Goal: Task Accomplishment & Management: Complete application form

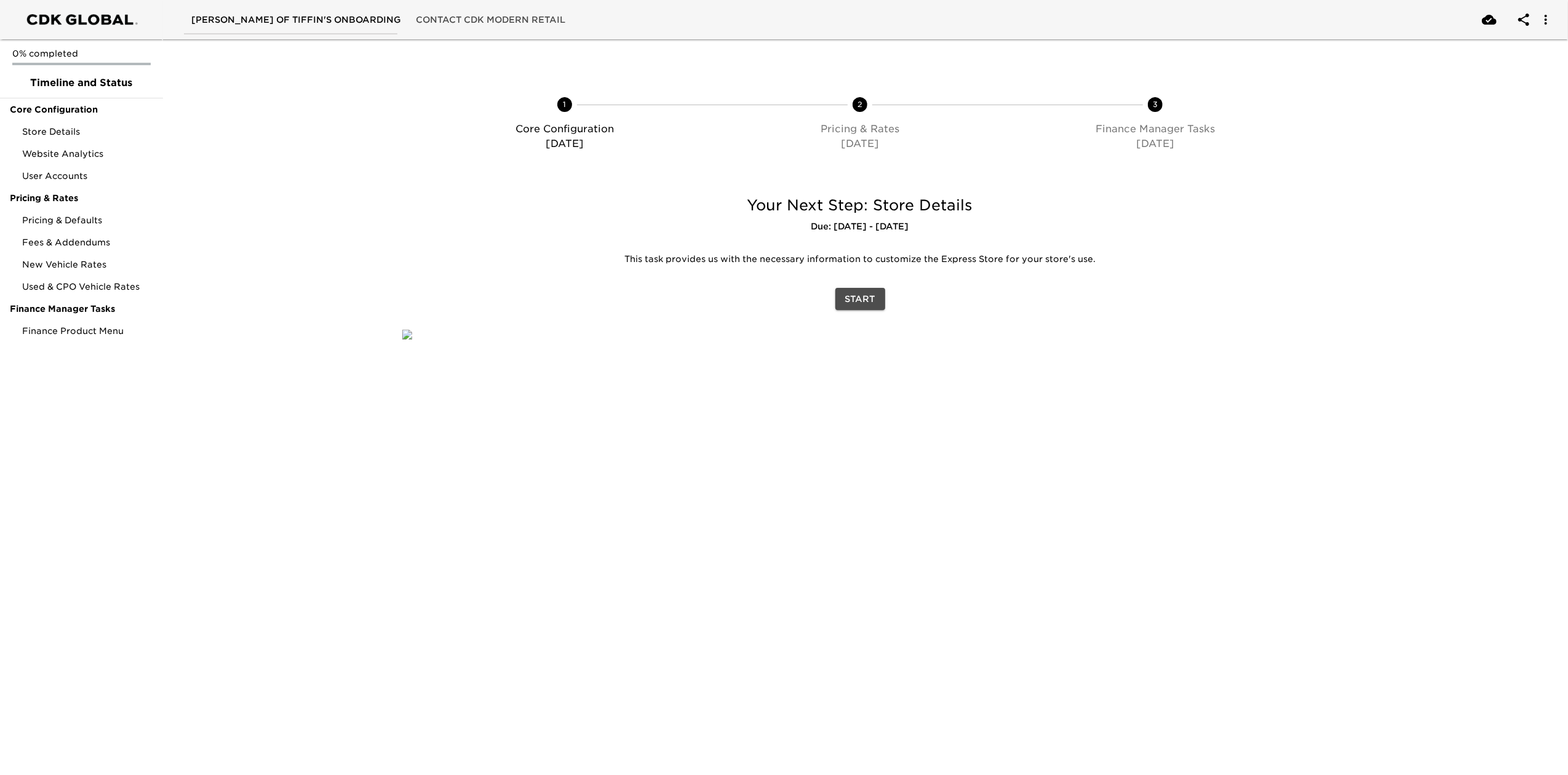
click at [867, 301] on span "Start" at bounding box center [860, 299] width 30 height 15
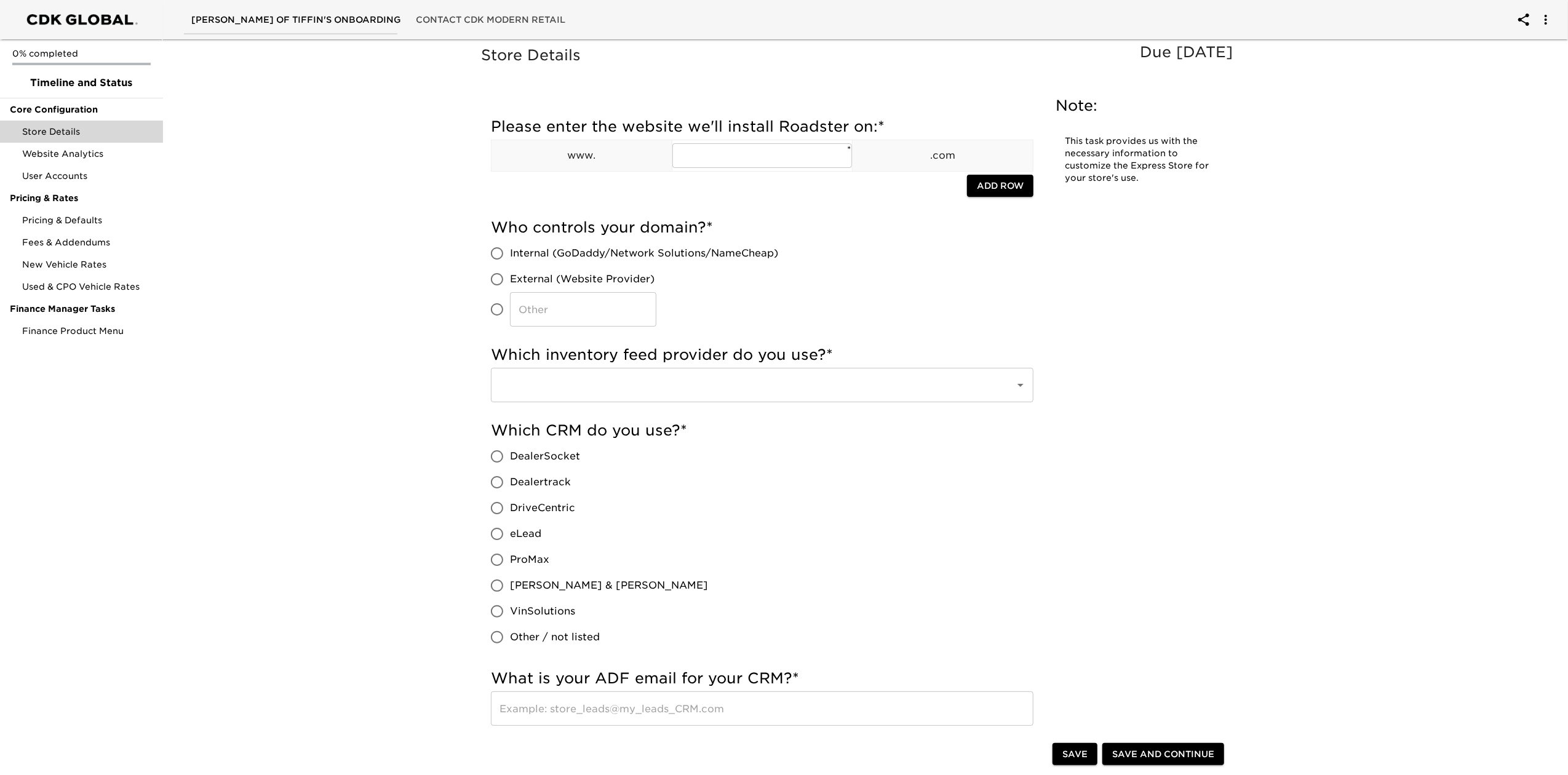
click at [495, 315] on input "​" at bounding box center [497, 310] width 26 height 26
radio input "true"
click at [541, 312] on input "​" at bounding box center [583, 309] width 146 height 35
type input "[DOMAIN_NAME]"
click at [783, 337] on div "Who controls your domain? * Internal (GoDaddy/Network Solutions/NameCheap) Exte…" at bounding box center [762, 275] width 542 height 128
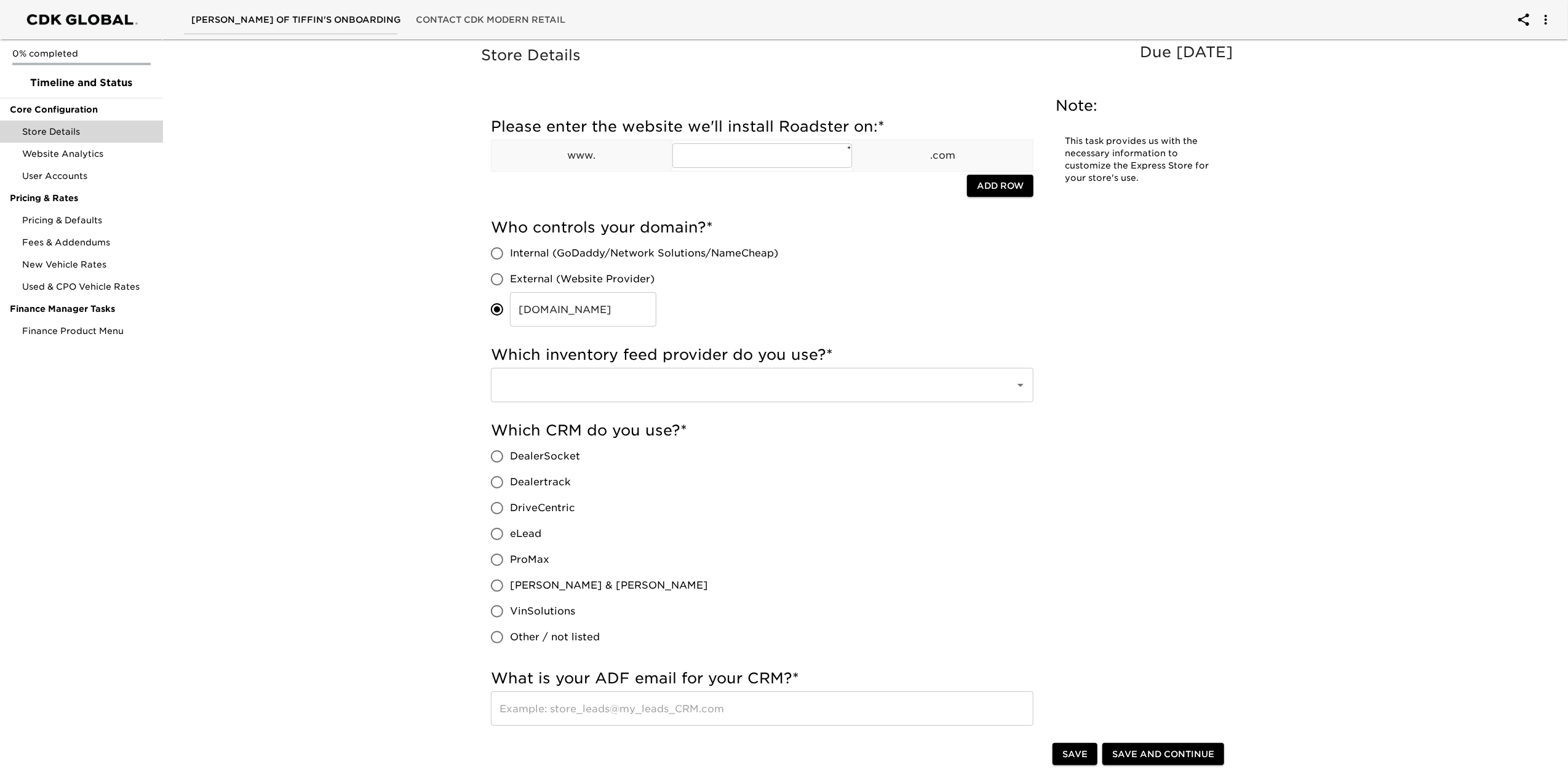
click at [759, 387] on input "text" at bounding box center [745, 385] width 497 height 23
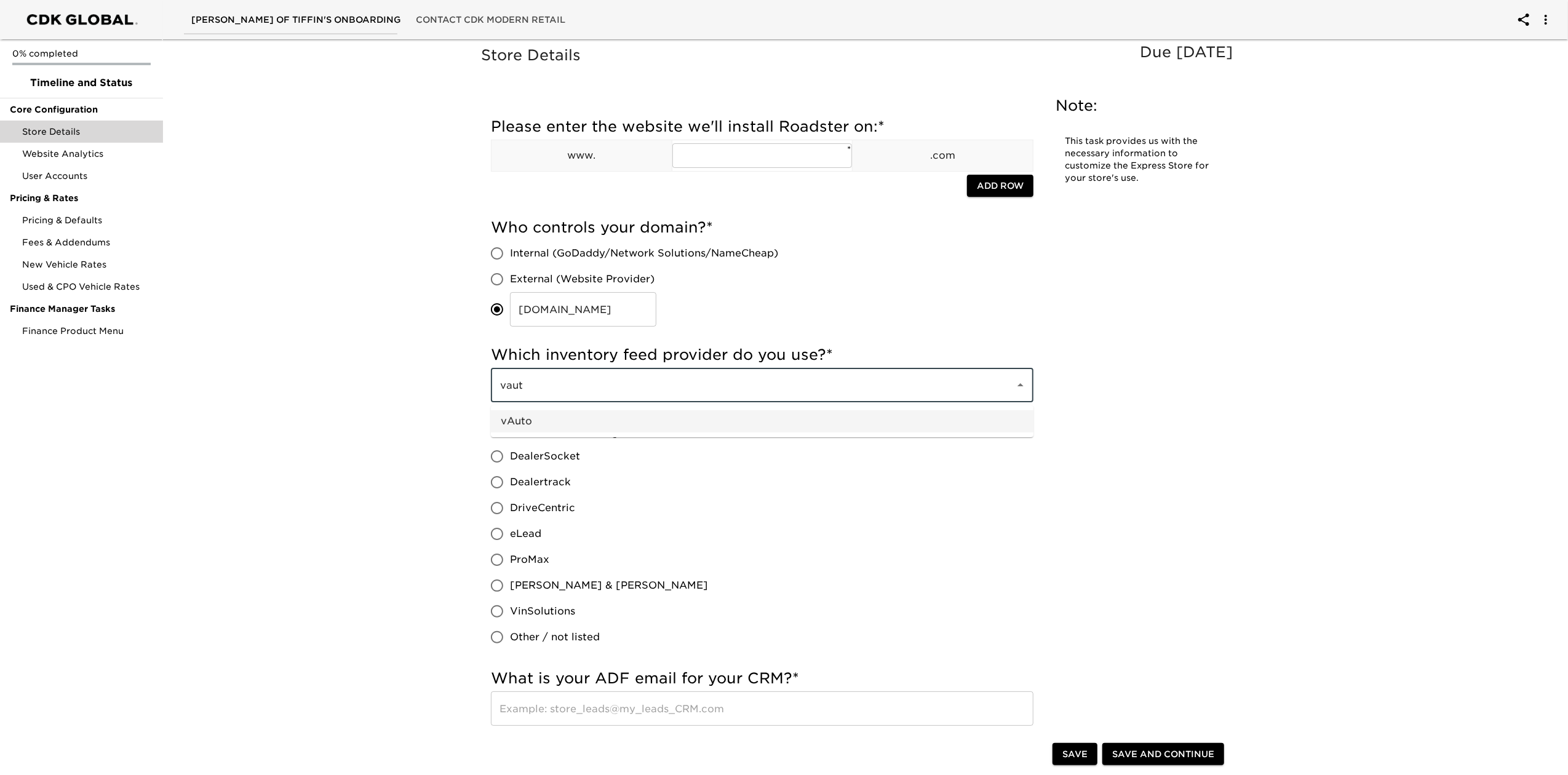
click at [839, 428] on li "vAuto" at bounding box center [762, 421] width 542 height 23
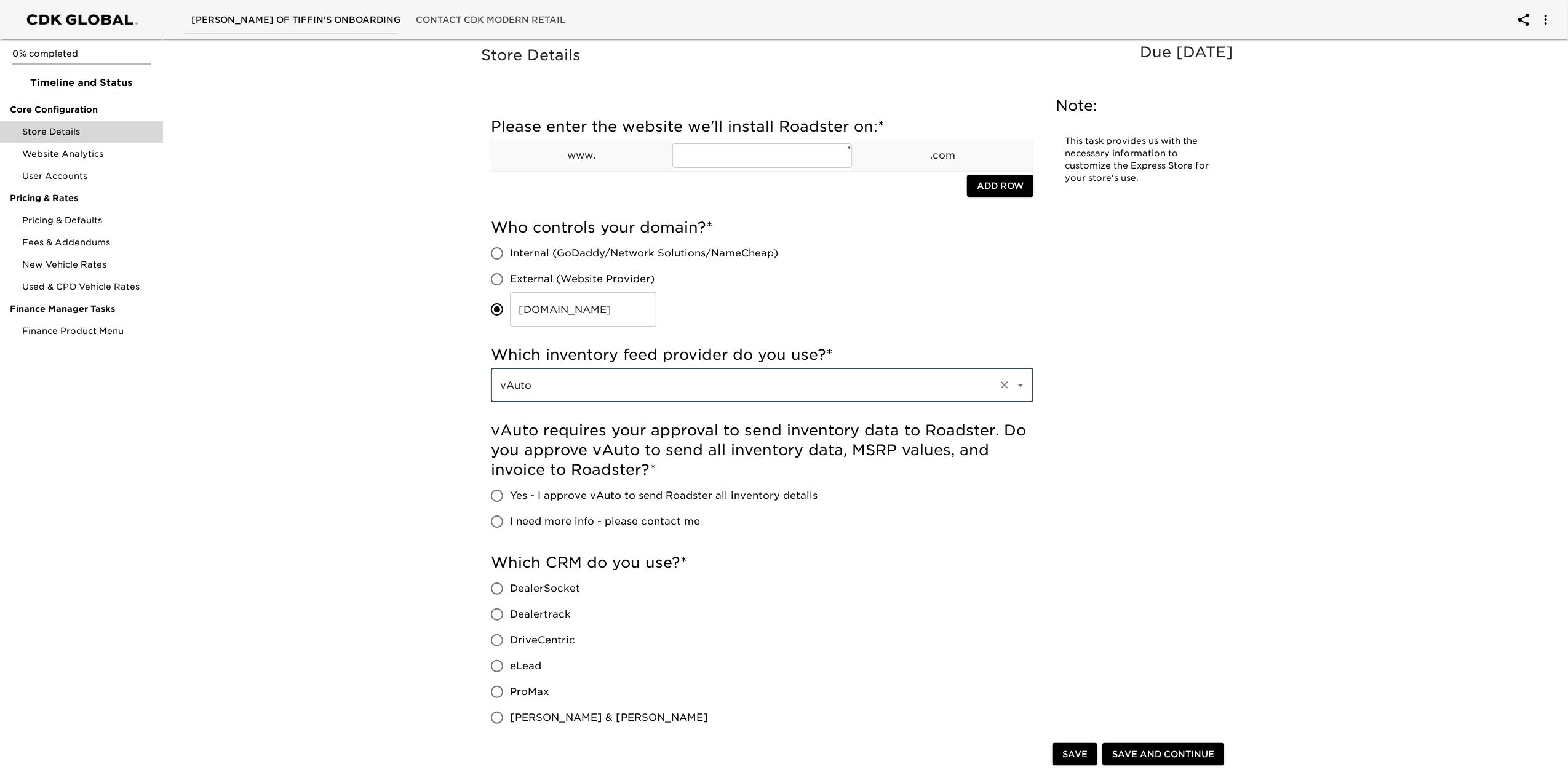
type input "vAuto"
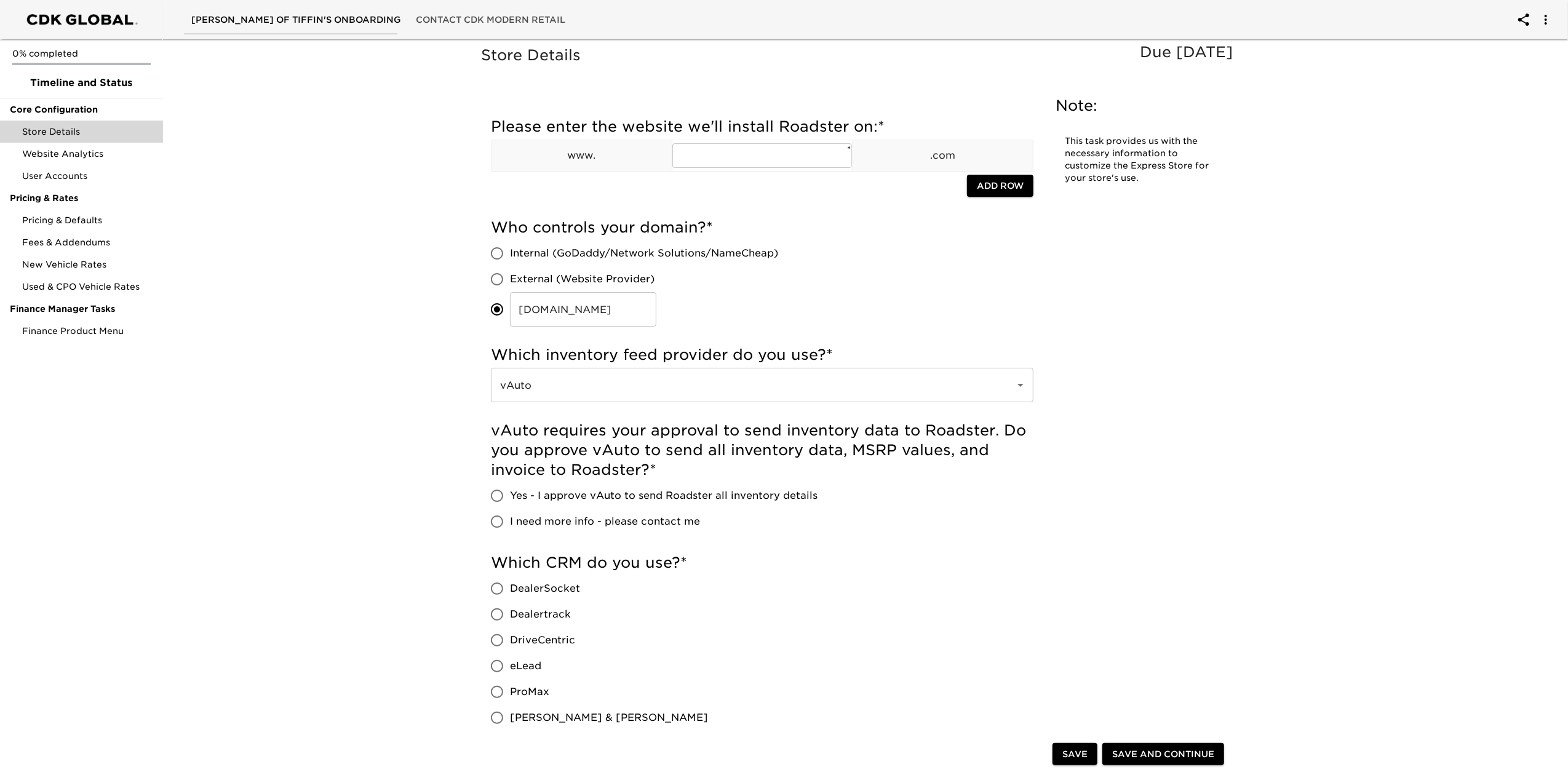
click at [592, 499] on span "Yes - I approve vAuto to send Roadster all inventory details" at bounding box center [663, 495] width 308 height 15
click at [510, 499] on input "Yes - I approve vAuto to send Roadster all inventory details" at bounding box center [497, 496] width 26 height 26
radio input "true"
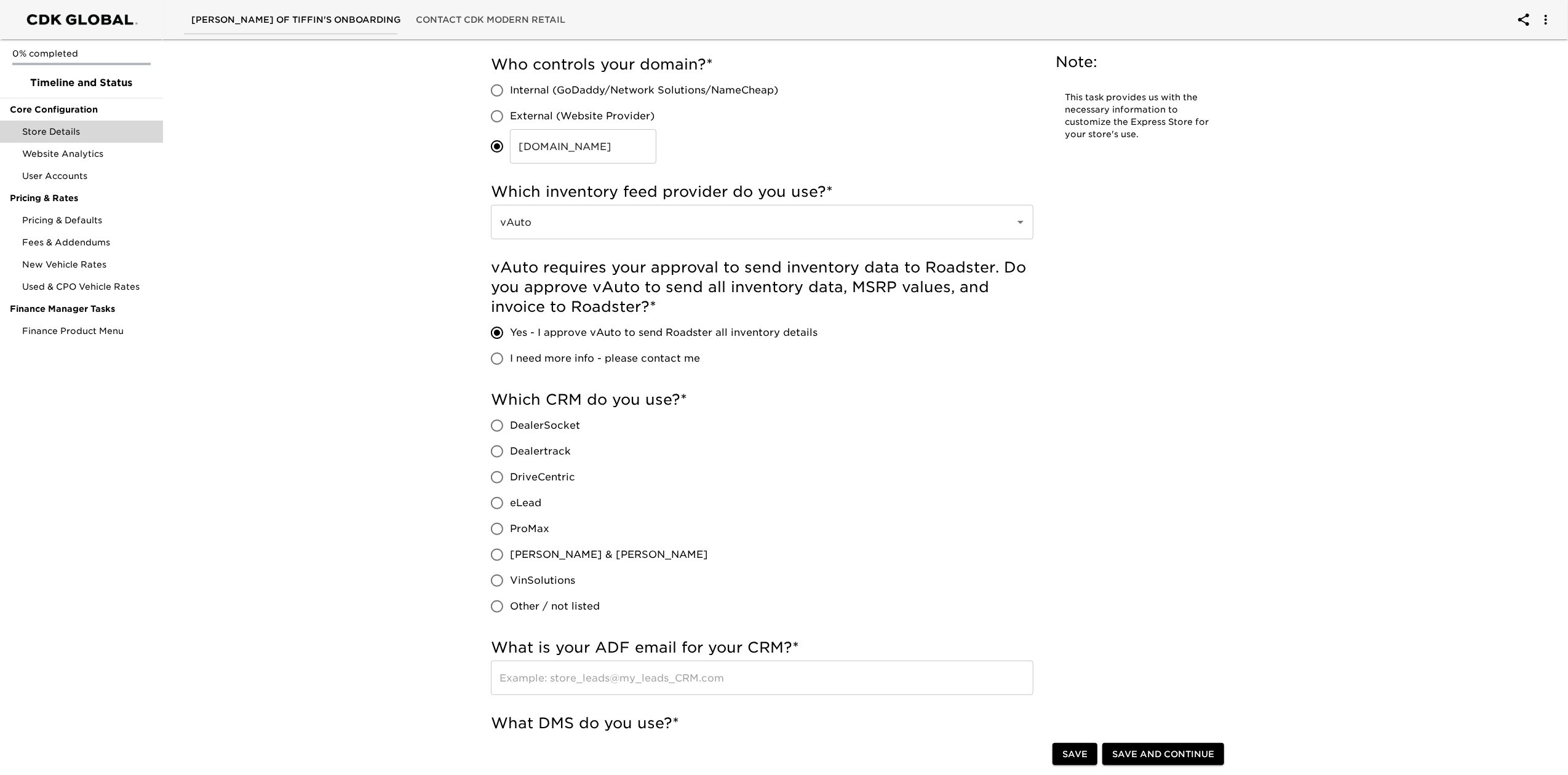
scroll to position [246, 0]
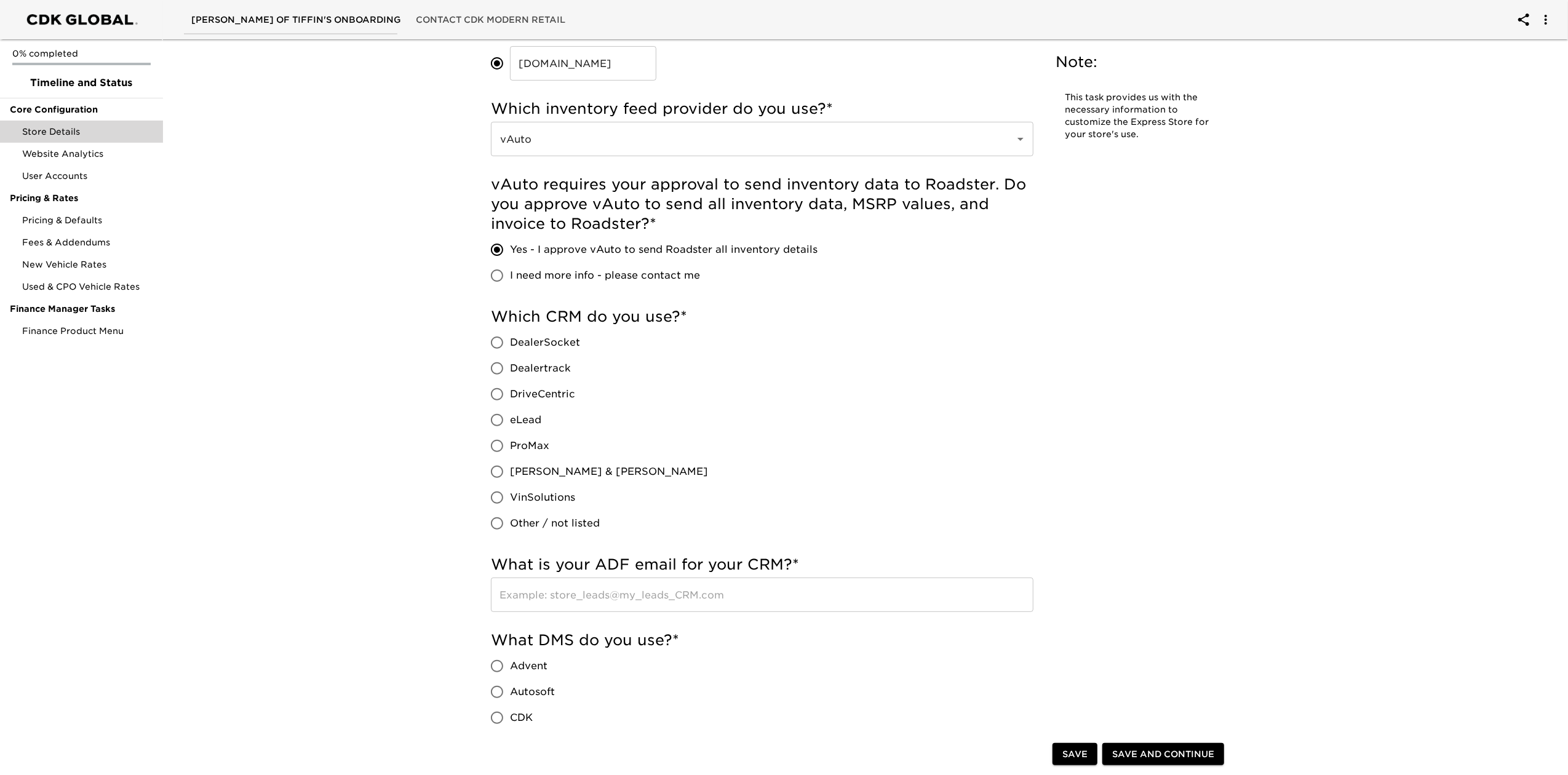
click at [529, 421] on span "eLead" at bounding box center [525, 420] width 31 height 15
click at [510, 421] on input "eLead" at bounding box center [497, 420] width 26 height 26
radio input "true"
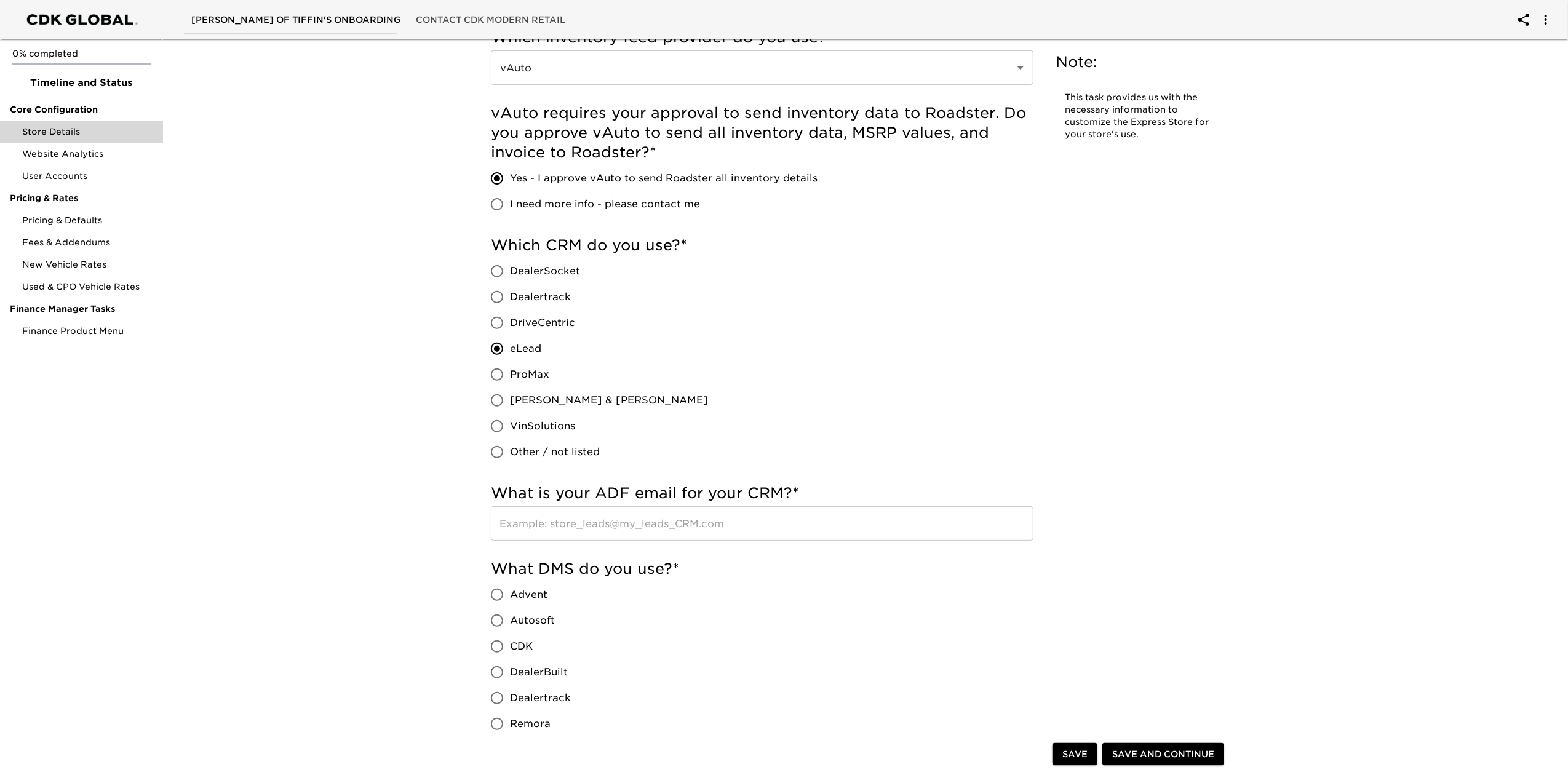
scroll to position [410, 0]
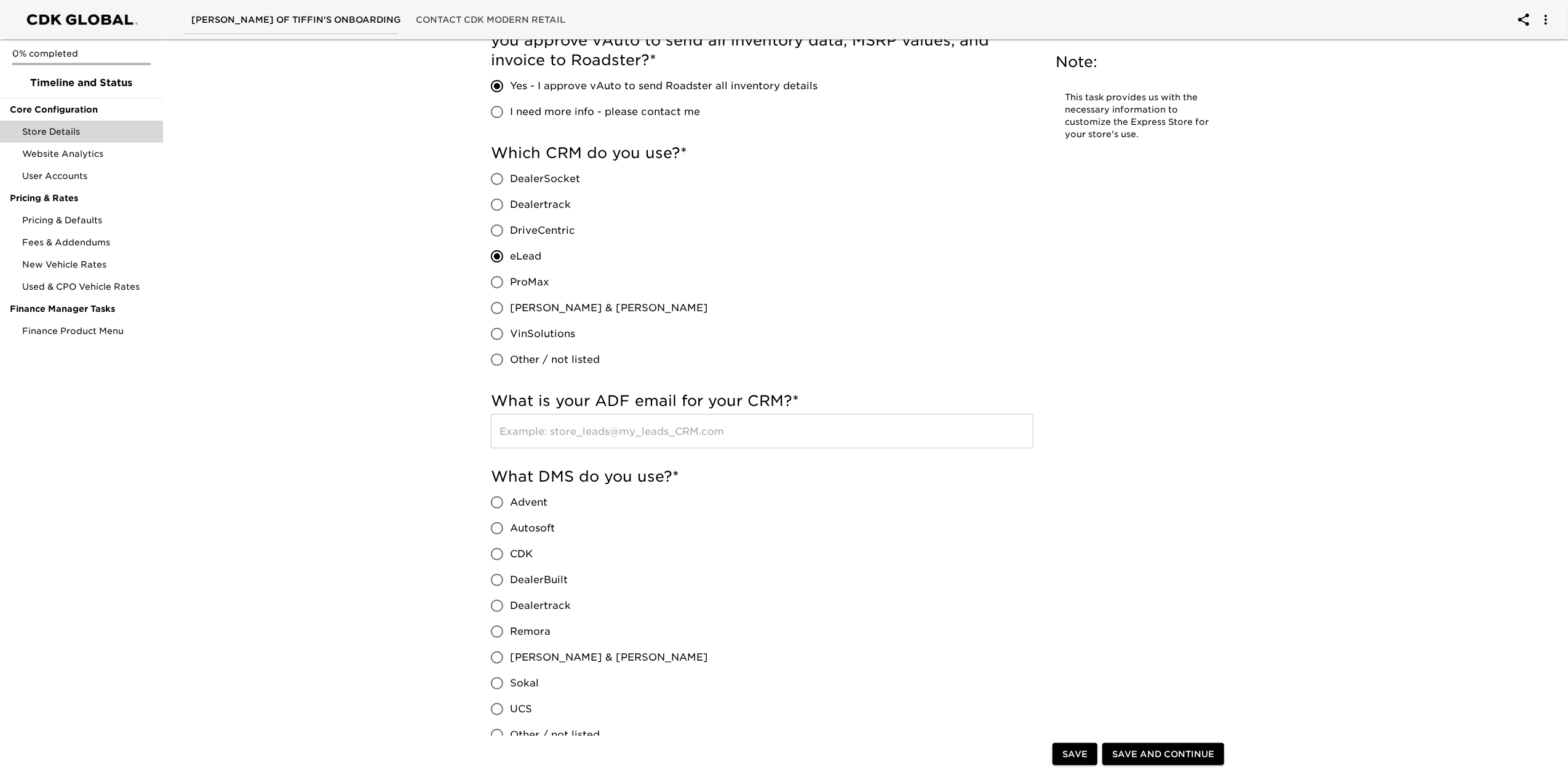
click at [840, 418] on input "text" at bounding box center [762, 431] width 542 height 35
paste input "[EMAIL_ADDRESS][DOMAIN_NAME]"
type input "[EMAIL_ADDRESS][DOMAIN_NAME]"
click at [952, 372] on div "Which CRM do you use? * DealerSocket Dealertrack DriveCentric eLead ProMax [PER…" at bounding box center [762, 258] width 542 height 229
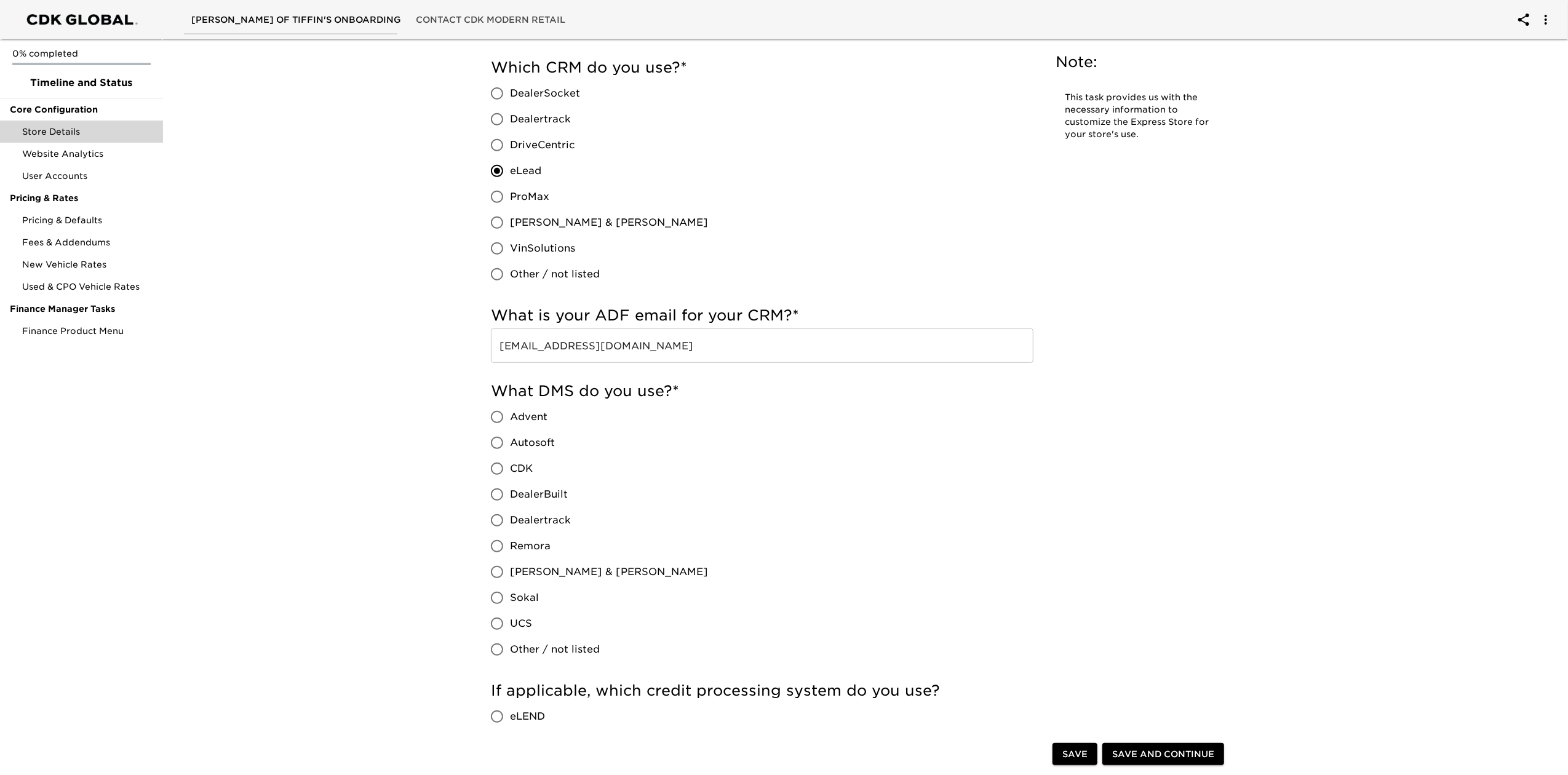
scroll to position [656, 0]
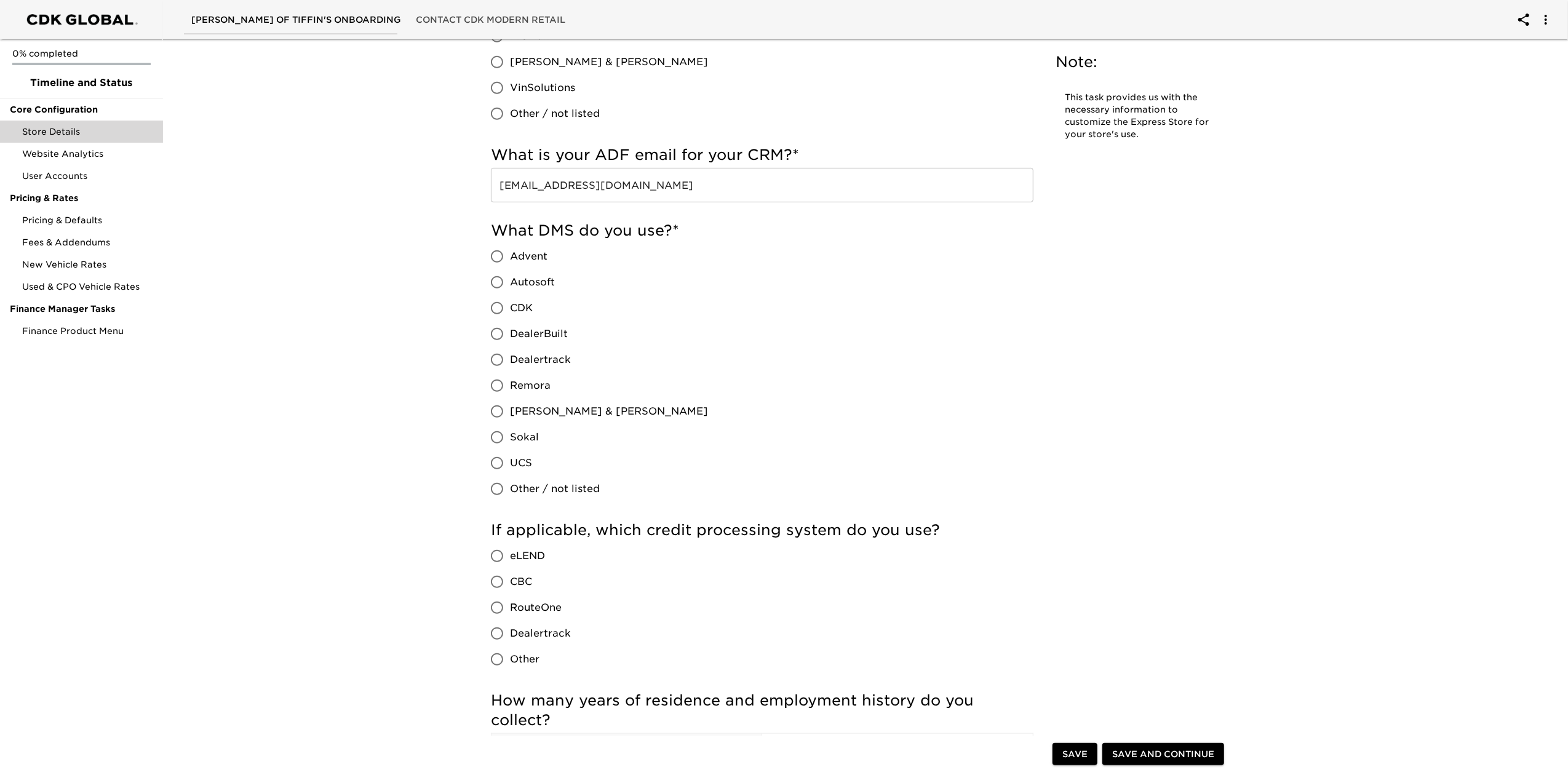
click at [524, 306] on span "CDK" at bounding box center [521, 309] width 23 height 15
click at [510, 306] on input "CDK" at bounding box center [497, 309] width 26 height 26
radio input "true"
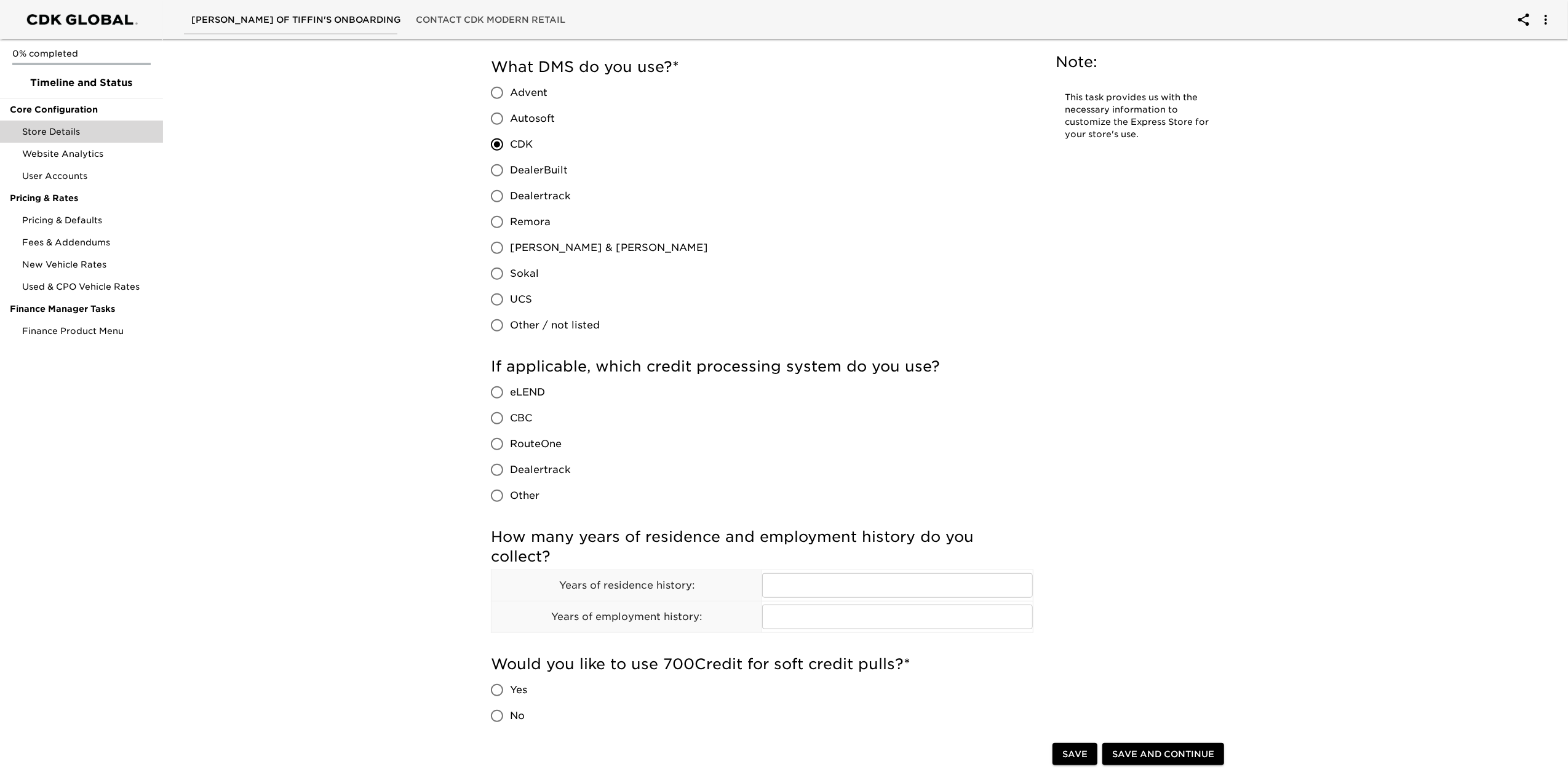
scroll to position [820, 0]
click at [537, 448] on span "RouteOne" at bounding box center [535, 444] width 52 height 15
click at [510, 448] on input "RouteOne" at bounding box center [497, 444] width 26 height 26
radio input "true"
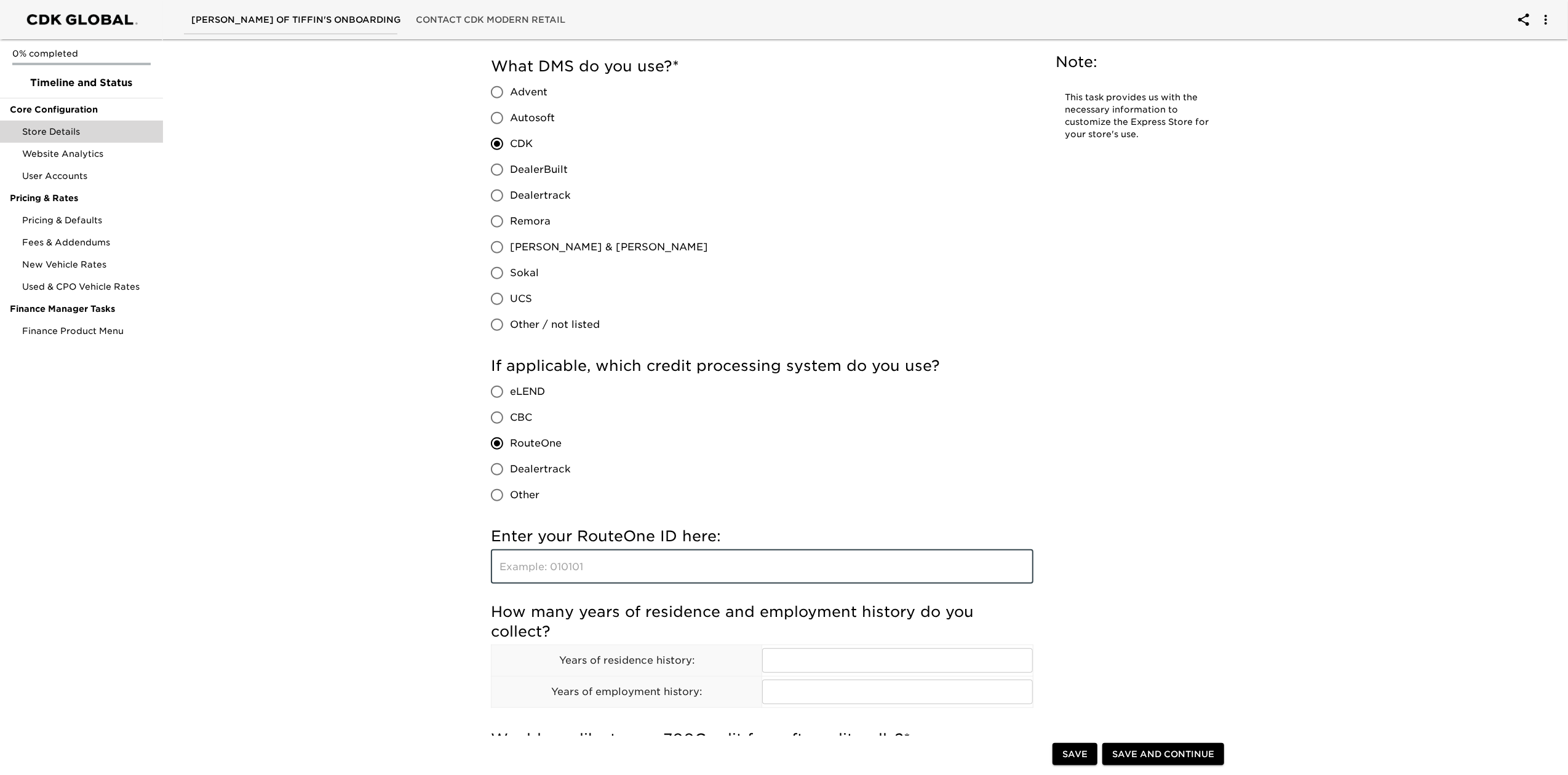
click at [599, 555] on input "text" at bounding box center [762, 566] width 542 height 35
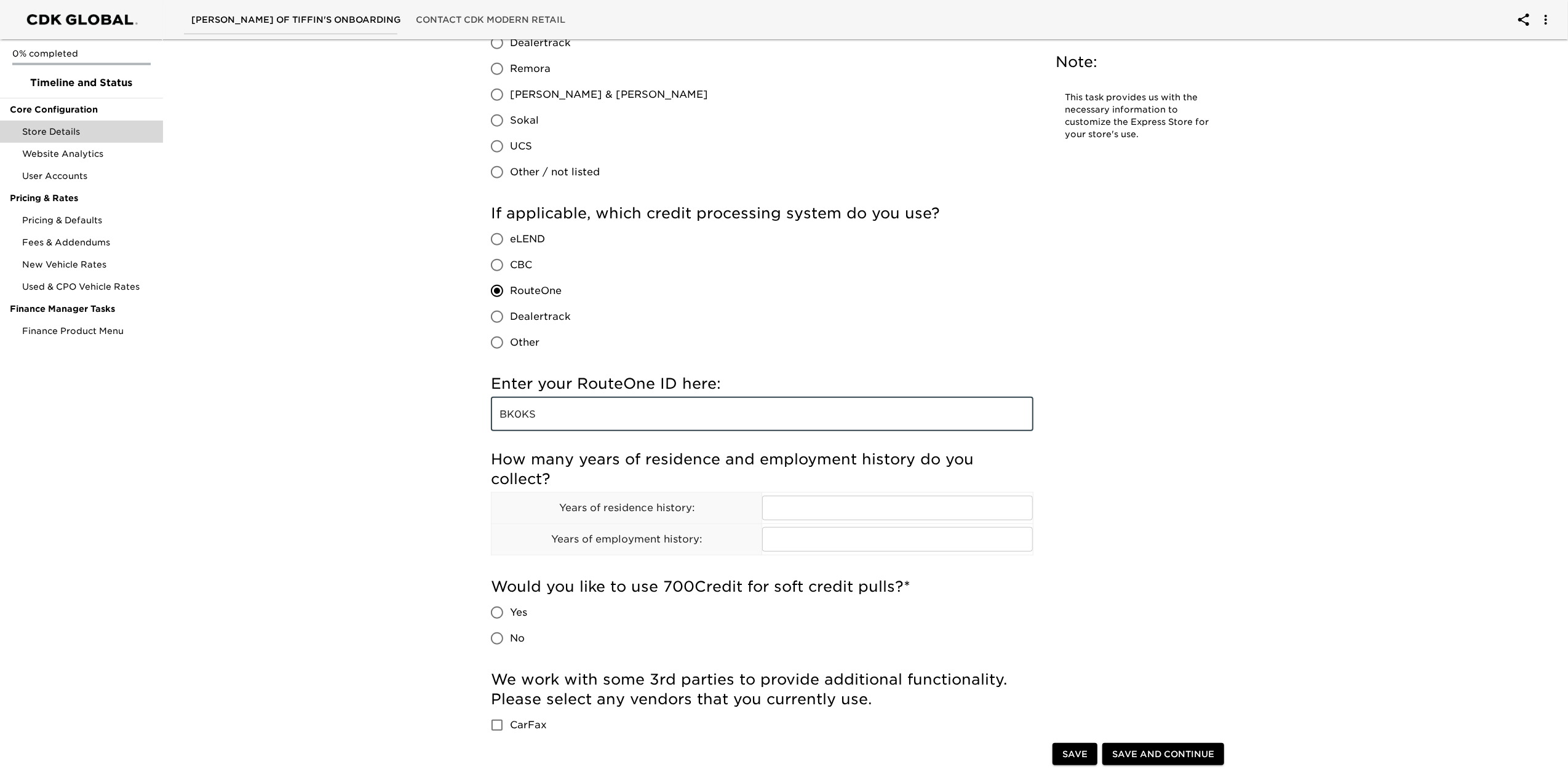
scroll to position [984, 0]
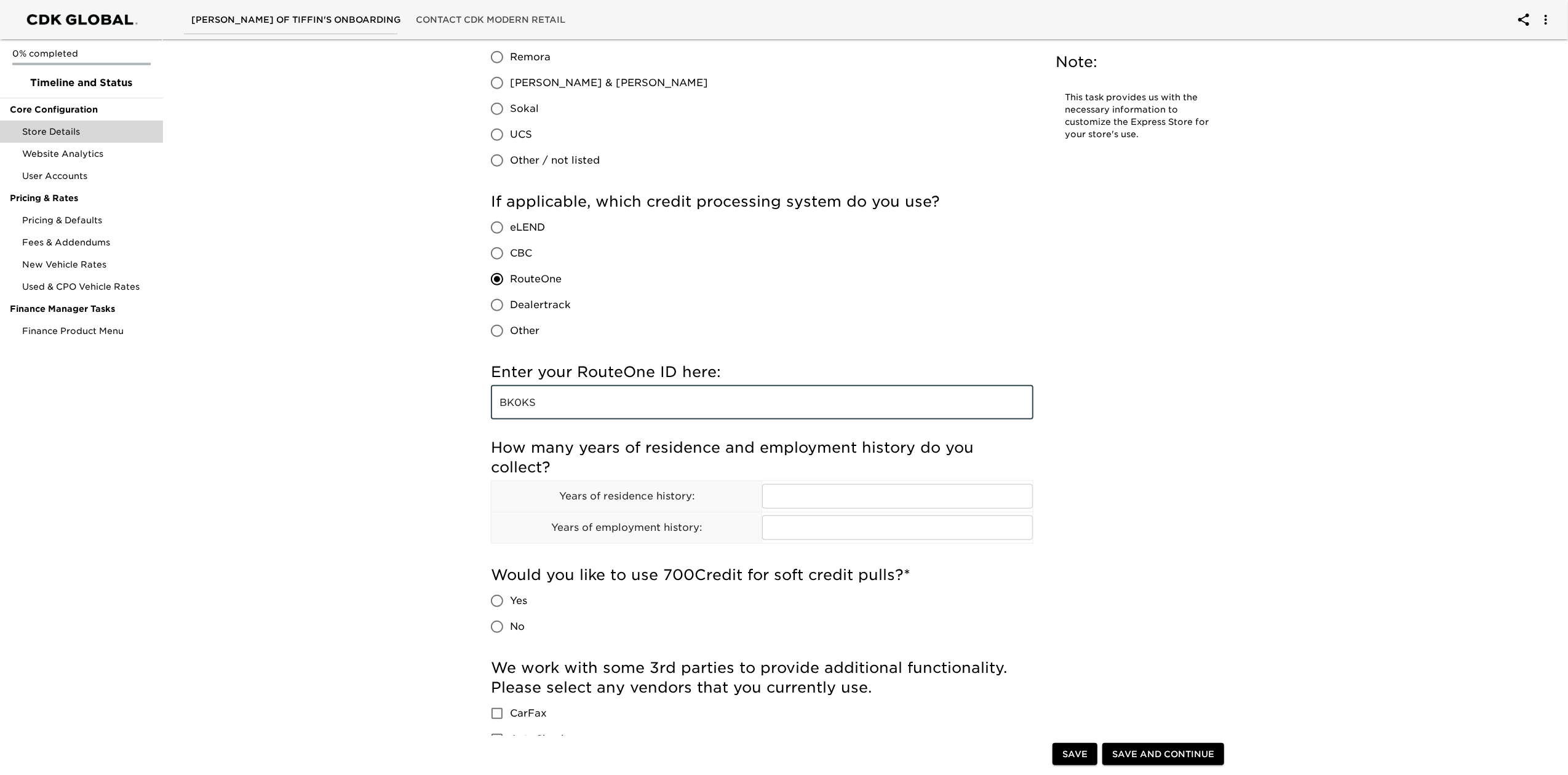
click at [513, 404] on input "BK0KS" at bounding box center [762, 402] width 542 height 35
type input "BN0KS"
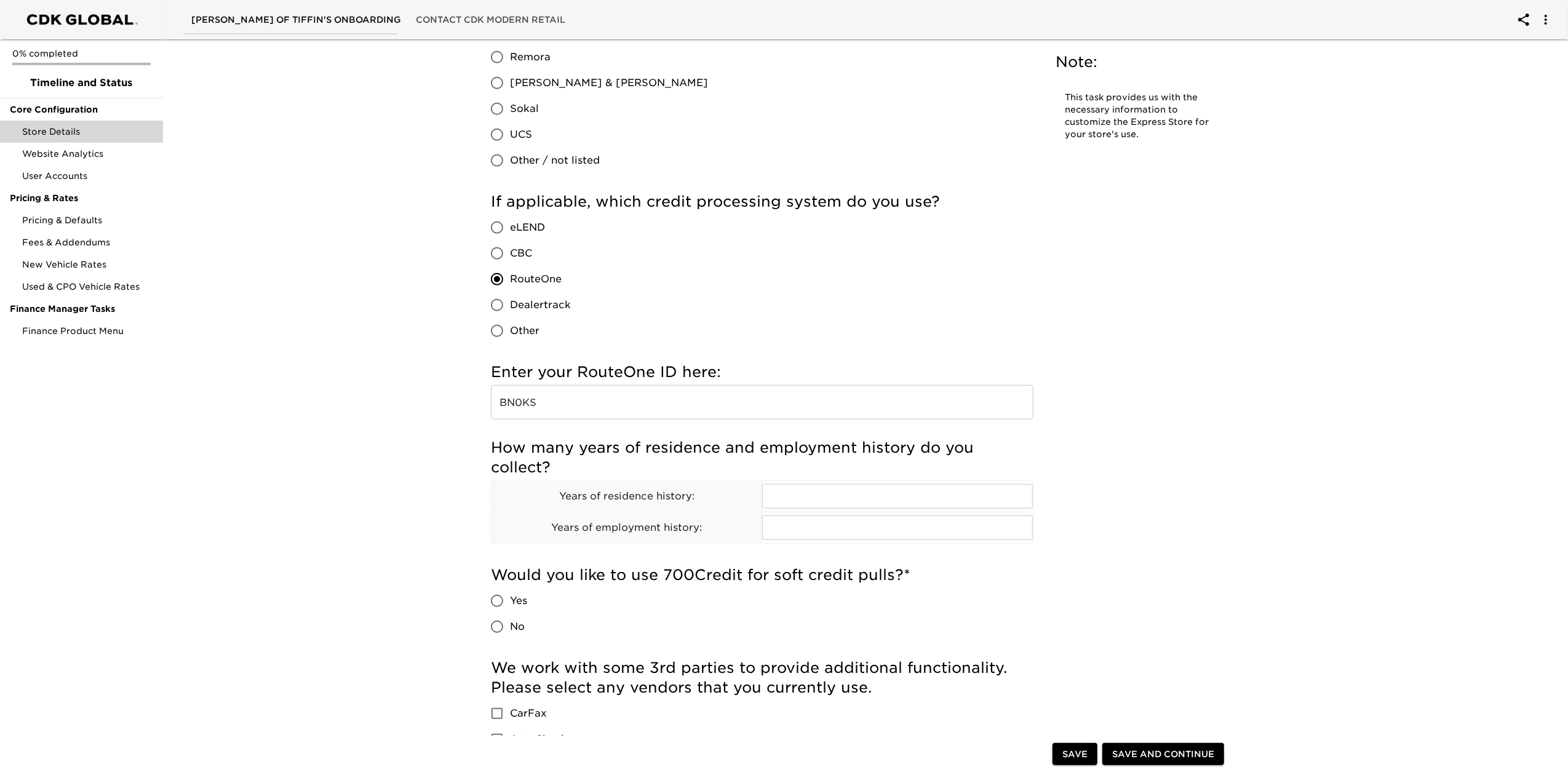
click at [804, 353] on div "If applicable, which credit processing system do you use? eLEND CBC RouteOne De…" at bounding box center [762, 271] width 542 height 171
click at [805, 509] on td "​" at bounding box center [897, 496] width 271 height 31
click at [814, 494] on input "text" at bounding box center [897, 496] width 270 height 24
type input "1"
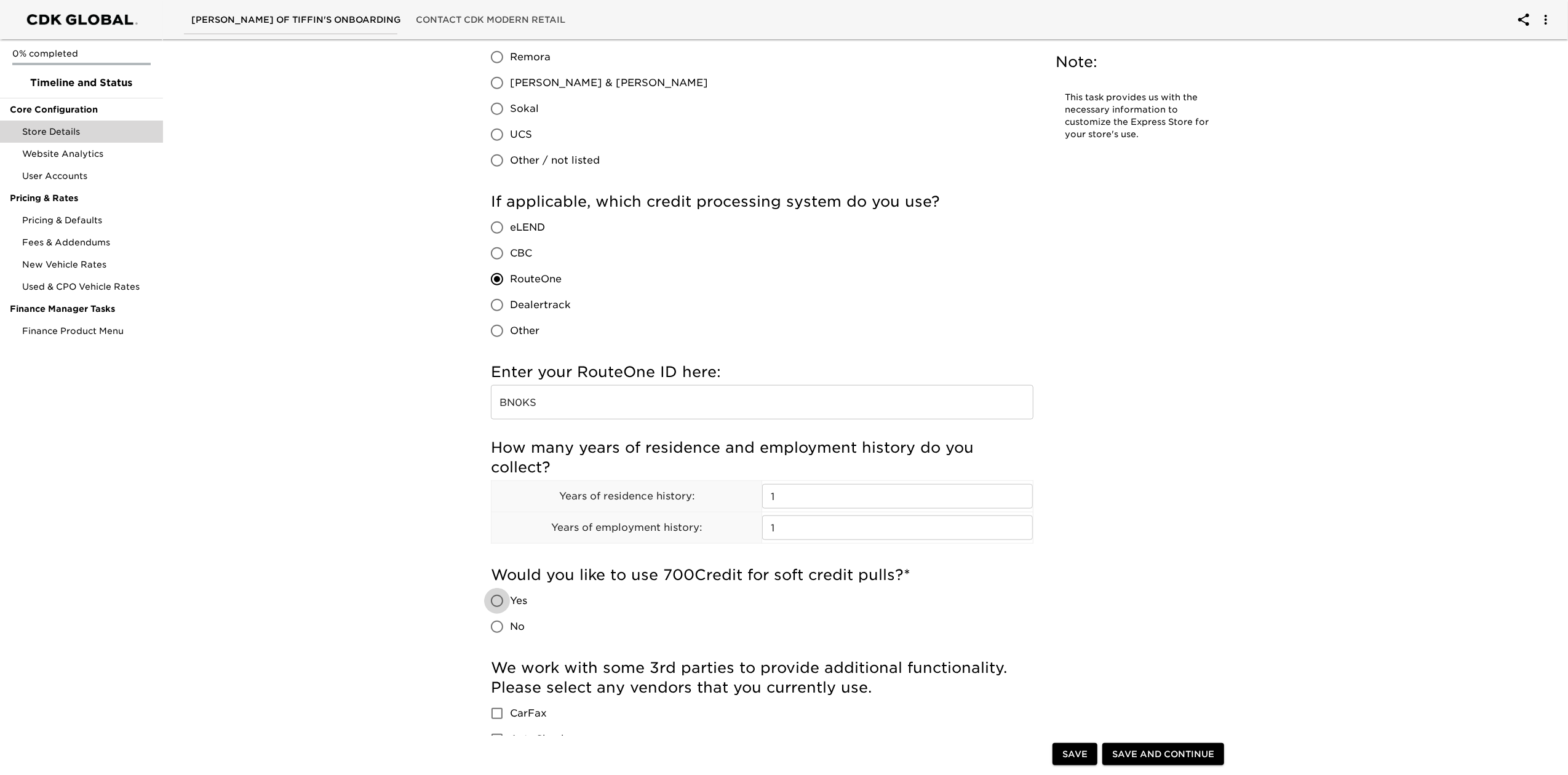
click at [510, 638] on input "No" at bounding box center [497, 627] width 26 height 26
radio input "true"
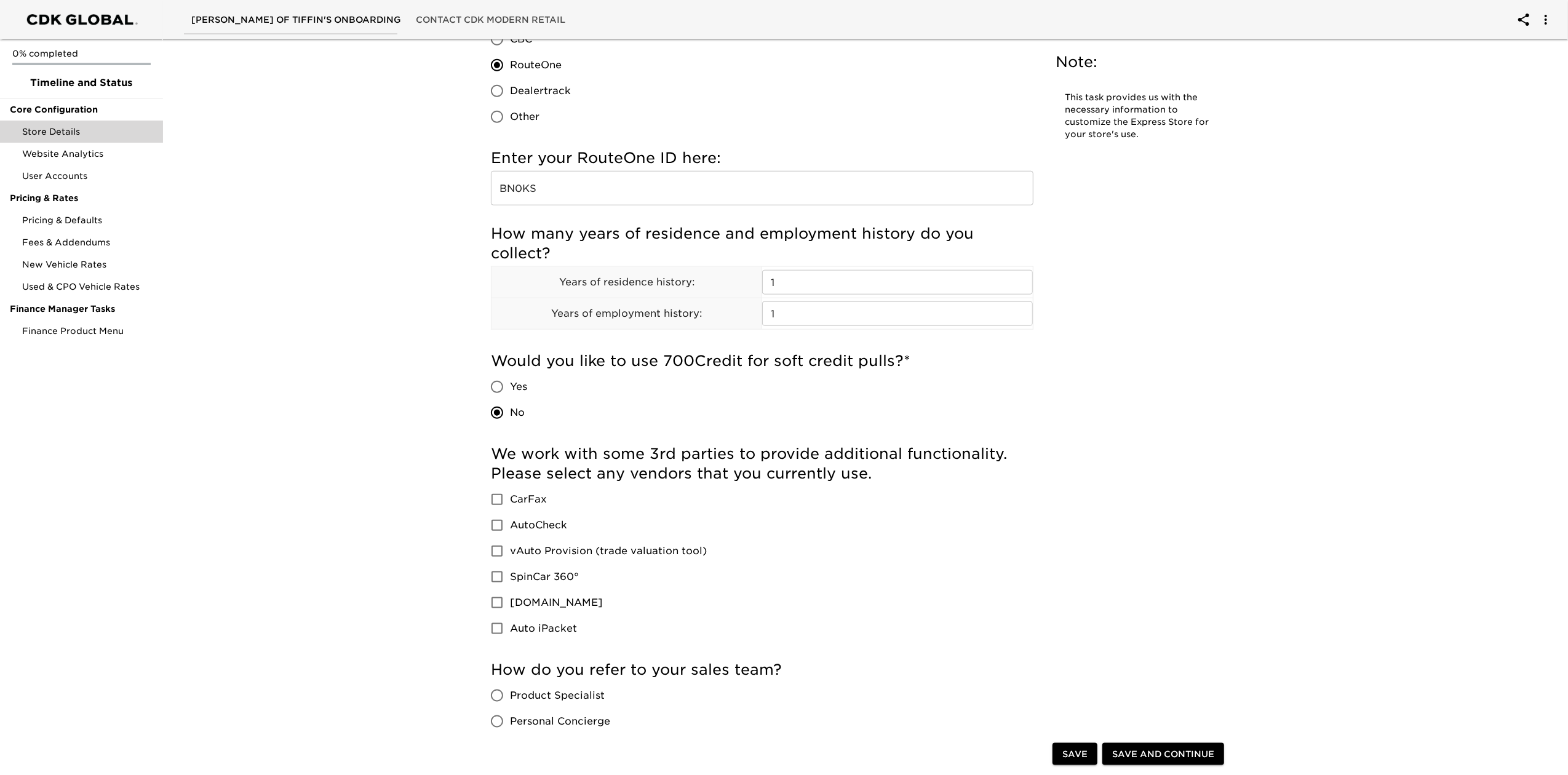
scroll to position [1230, 0]
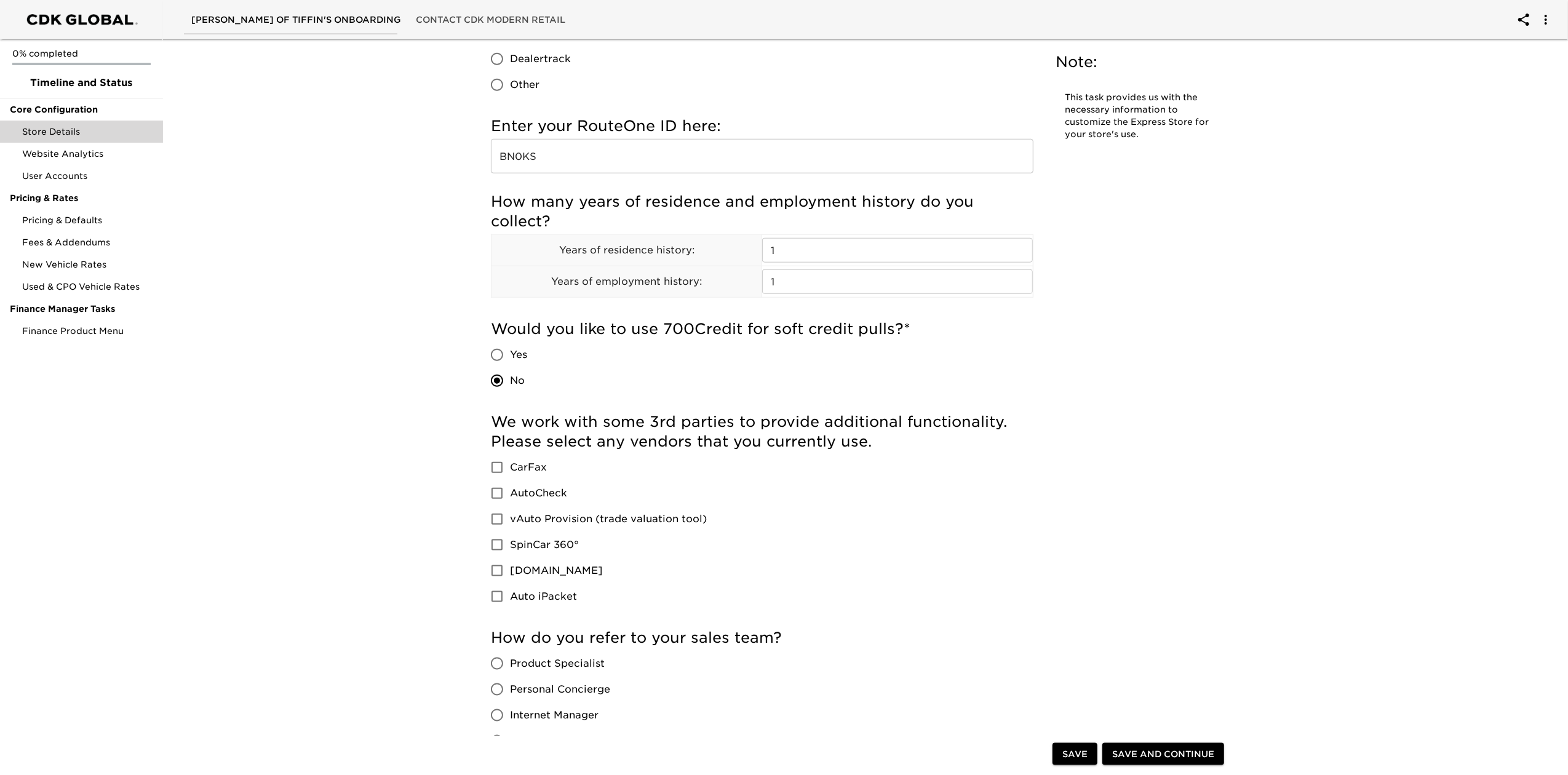
click at [517, 475] on span "CarFax" at bounding box center [527, 467] width 37 height 15
click at [510, 476] on input "CarFax" at bounding box center [497, 467] width 26 height 26
checkbox input "true"
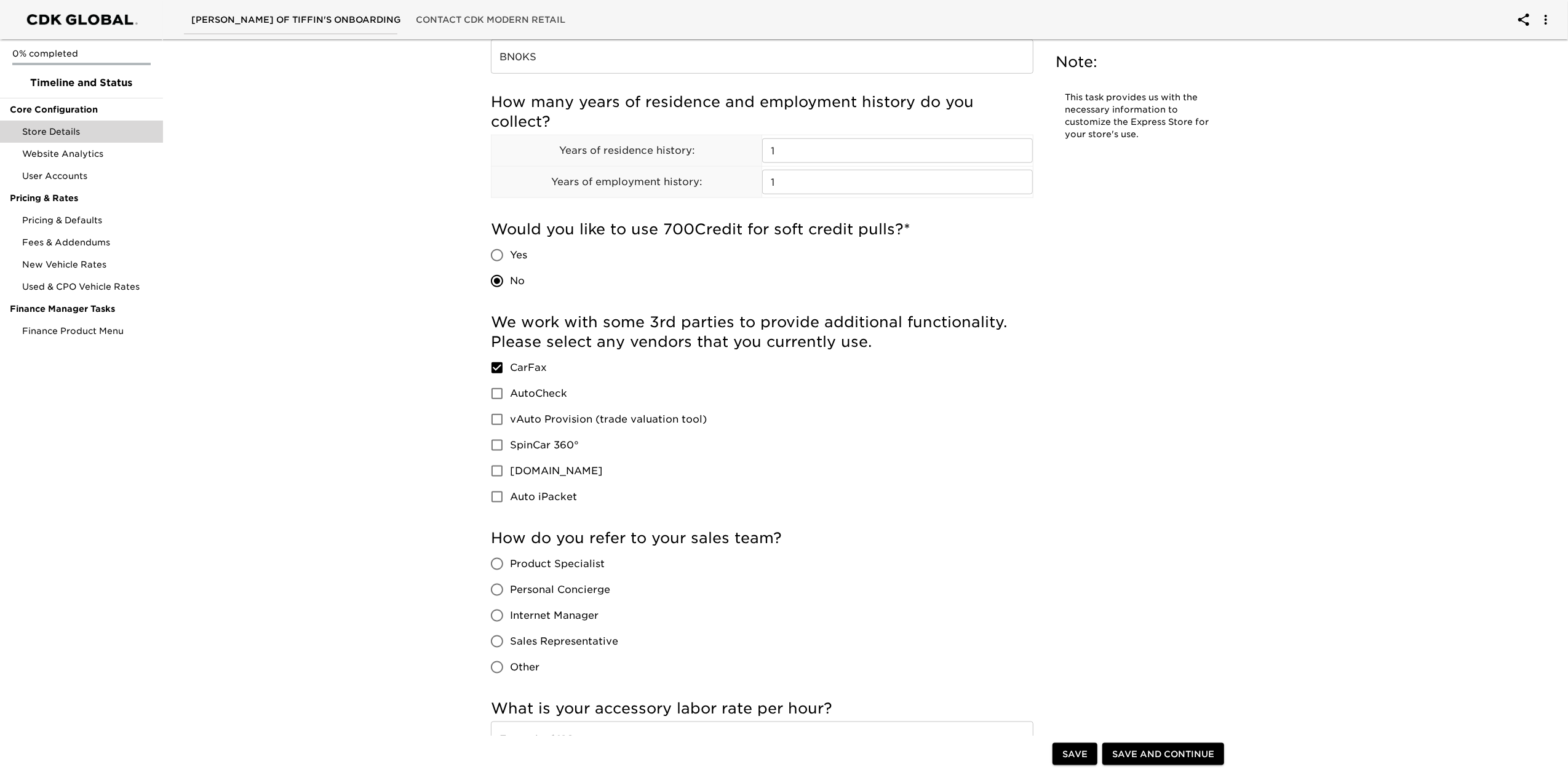
scroll to position [1393, 0]
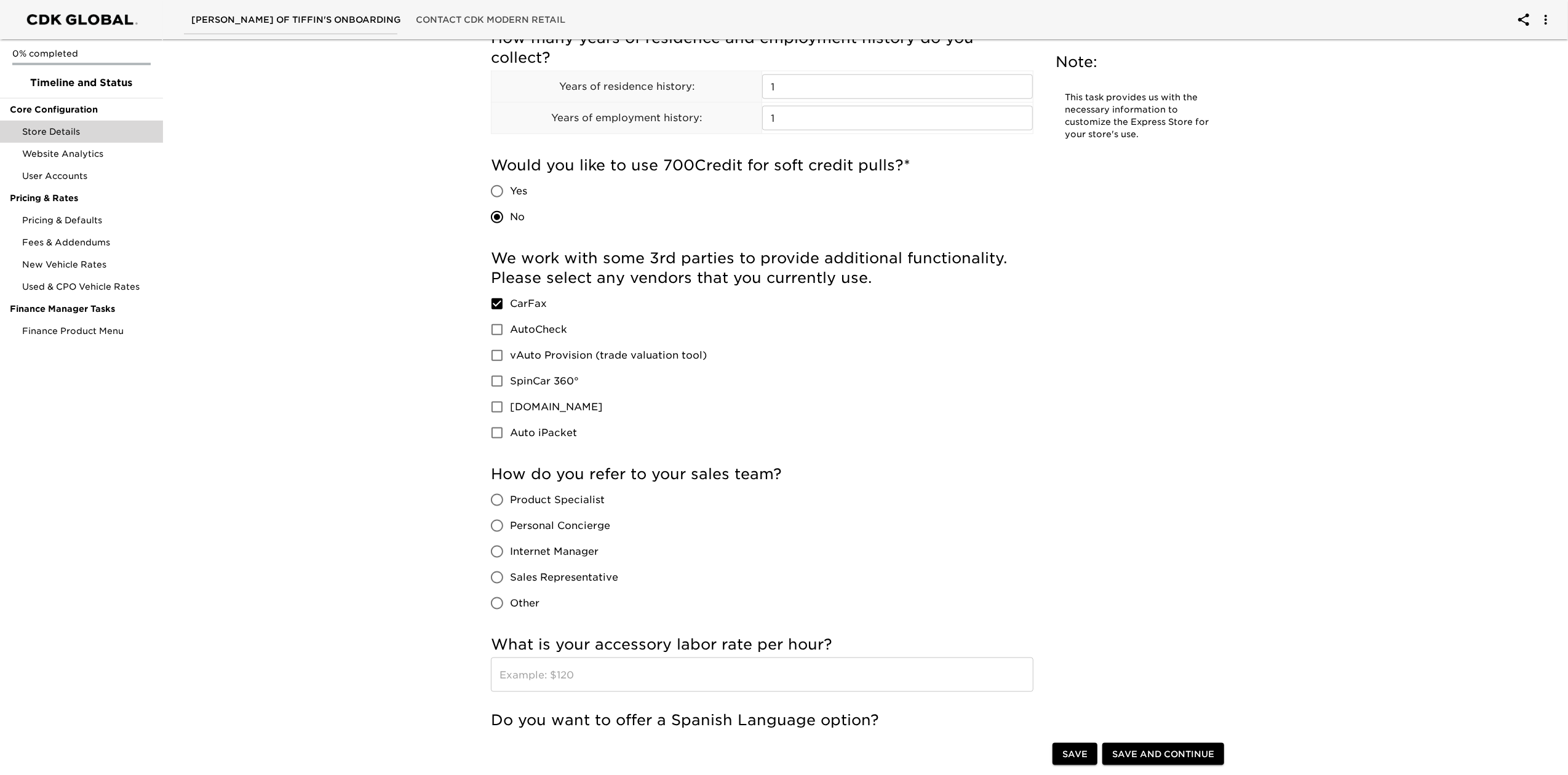
click at [588, 494] on span "Product Specialist" at bounding box center [556, 500] width 95 height 15
click at [510, 494] on input "Product Specialist" at bounding box center [497, 500] width 26 height 26
radio input "true"
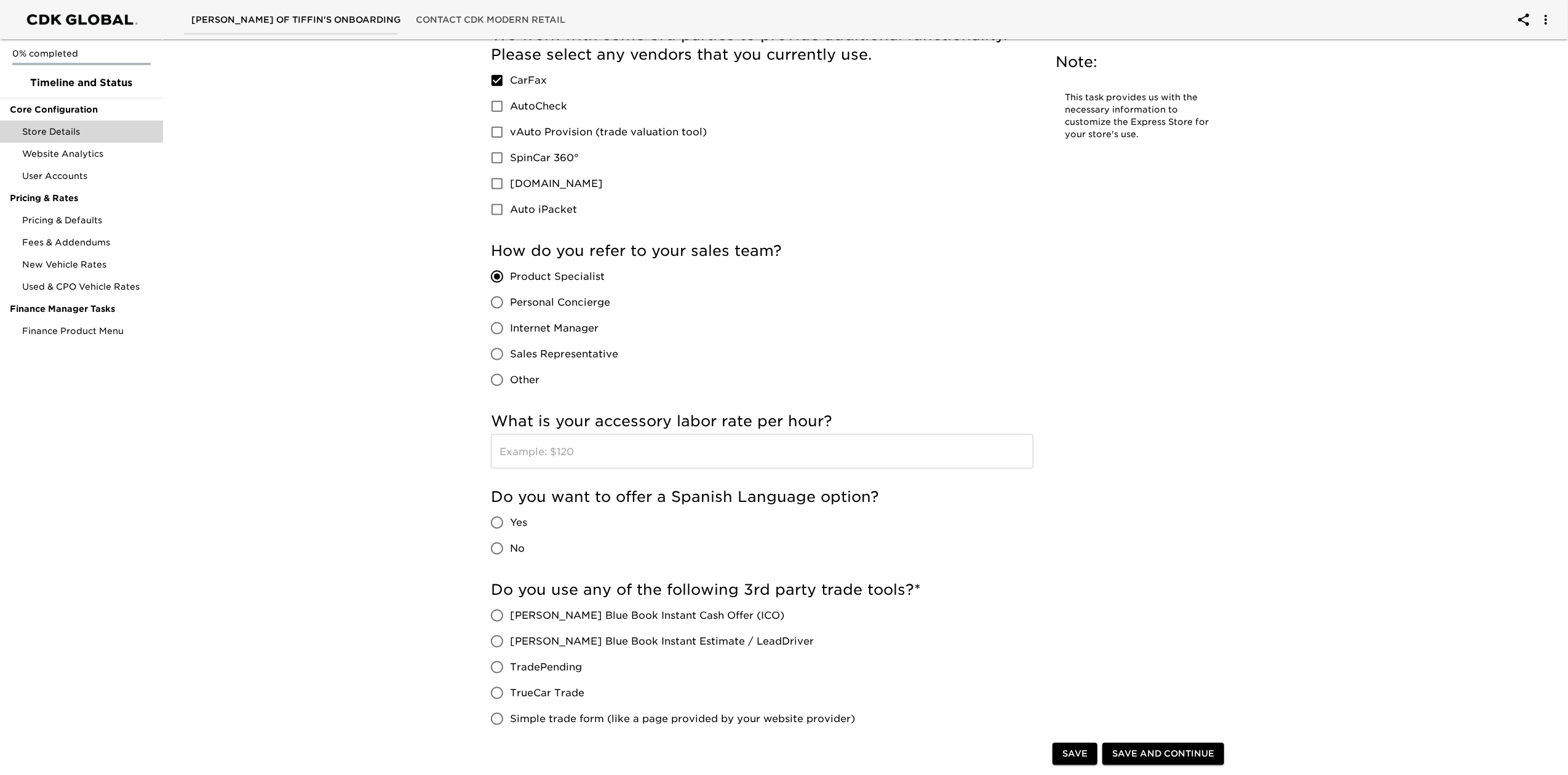
scroll to position [1640, 0]
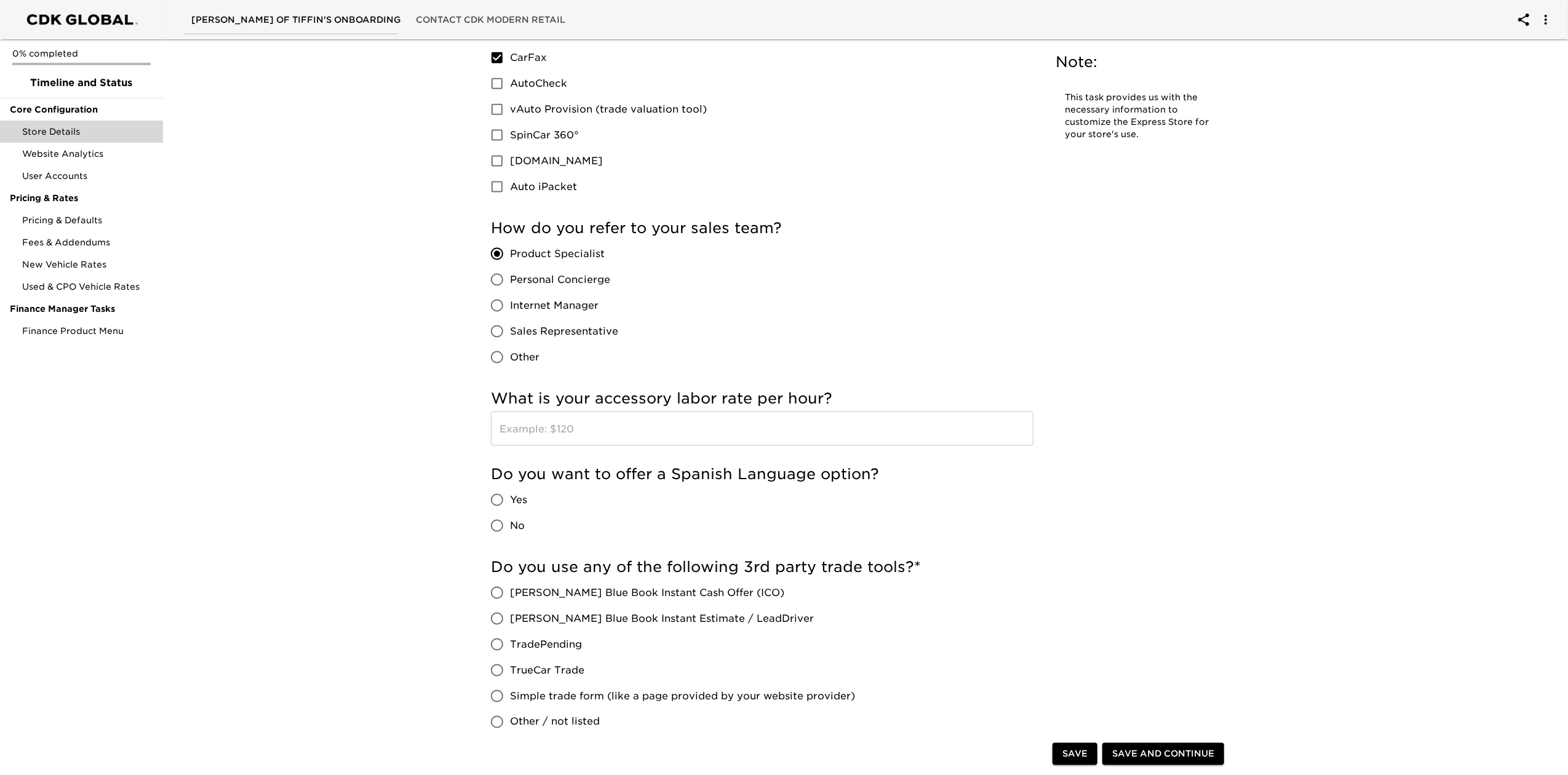
click at [502, 525] on input "No" at bounding box center [497, 526] width 26 height 26
radio input "true"
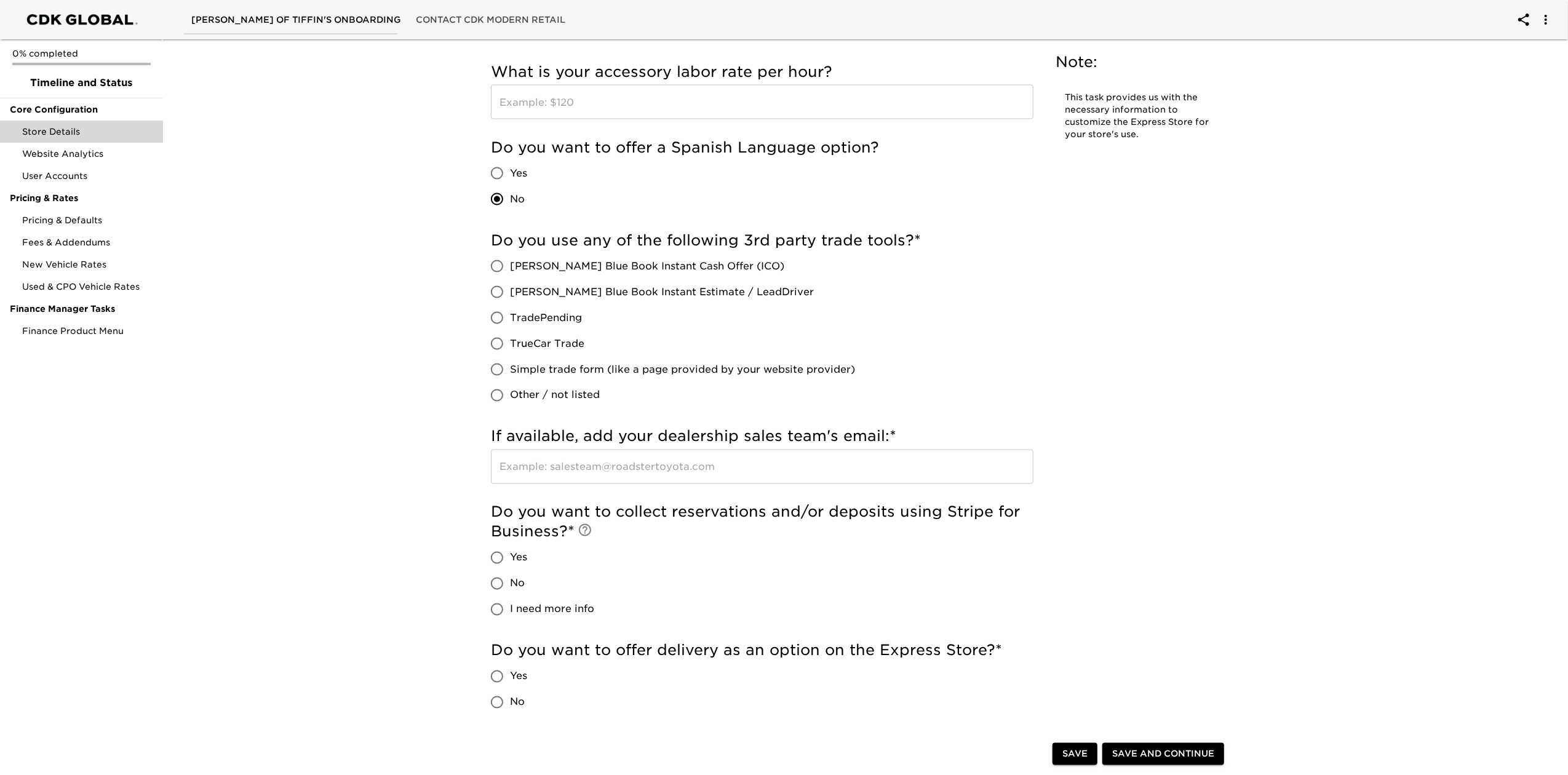
scroll to position [1968, 0]
click at [519, 578] on span "No" at bounding box center [517, 582] width 15 height 15
click at [510, 578] on input "No" at bounding box center [497, 582] width 26 height 26
radio input "true"
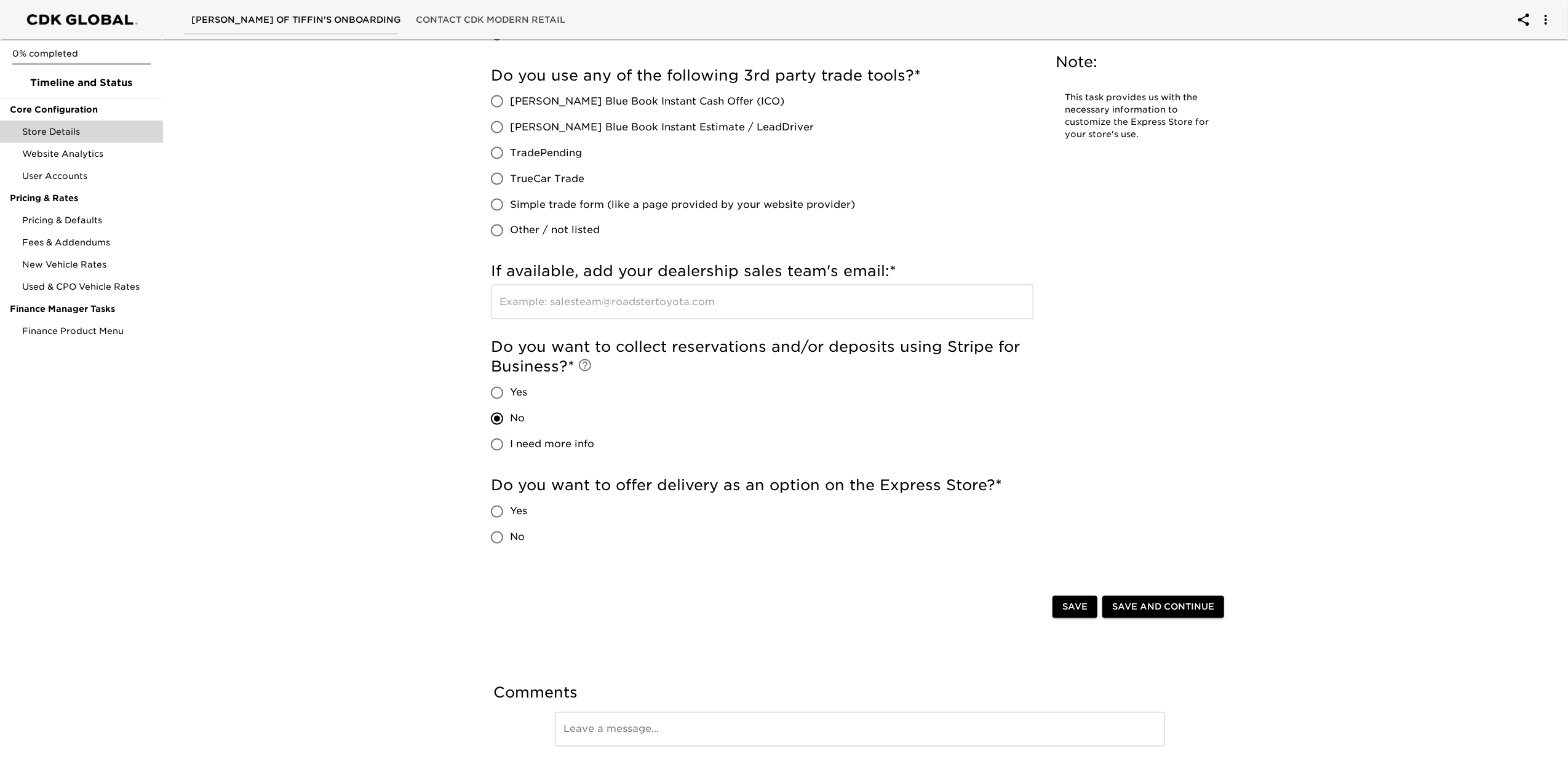
scroll to position [2132, 0]
click at [510, 534] on span "No" at bounding box center [517, 537] width 15 height 15
click at [510, 534] on input "No" at bounding box center [497, 537] width 26 height 26
radio input "true"
click at [1063, 600] on span "Save" at bounding box center [1074, 606] width 25 height 15
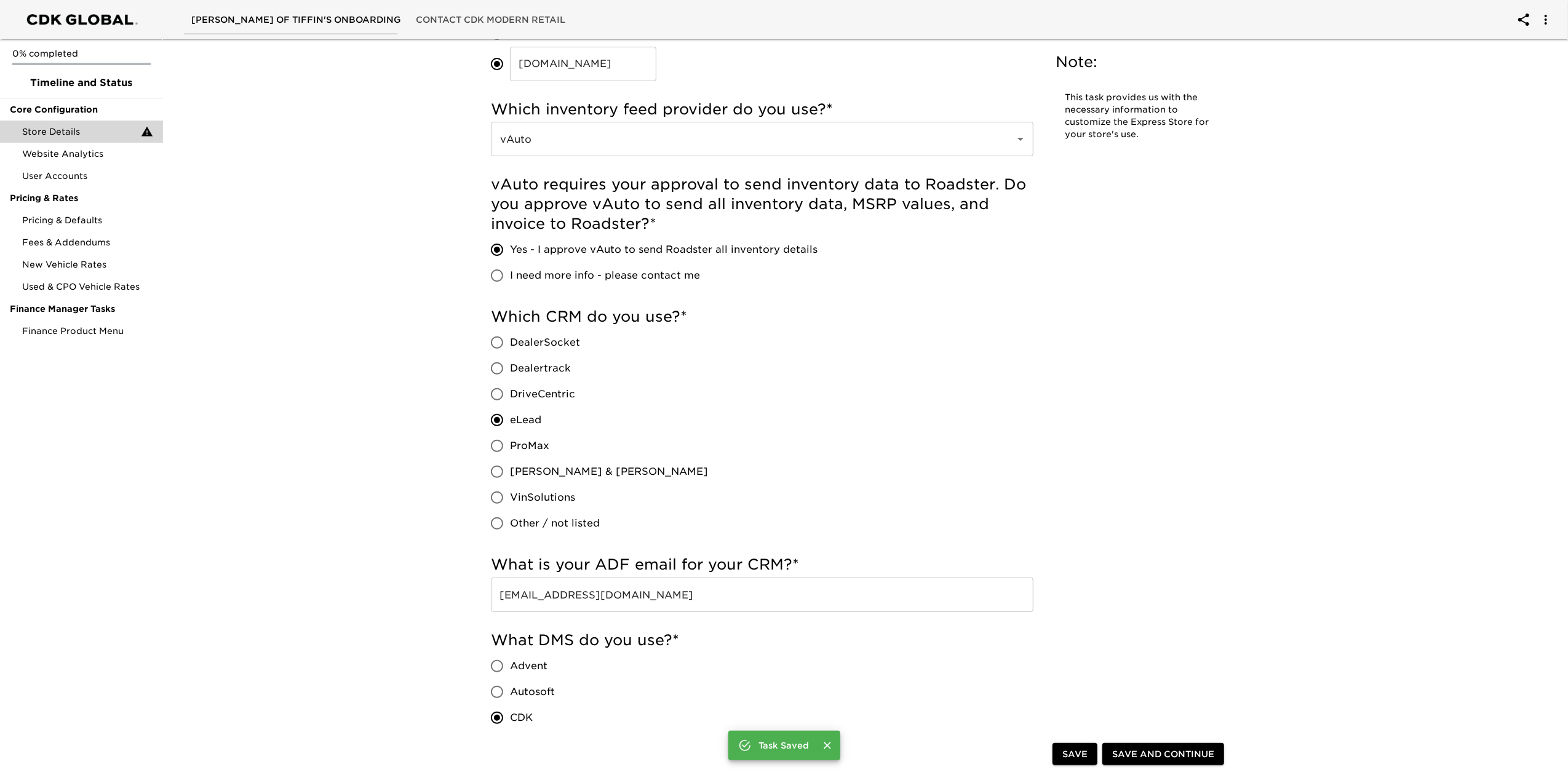
scroll to position [0, 0]
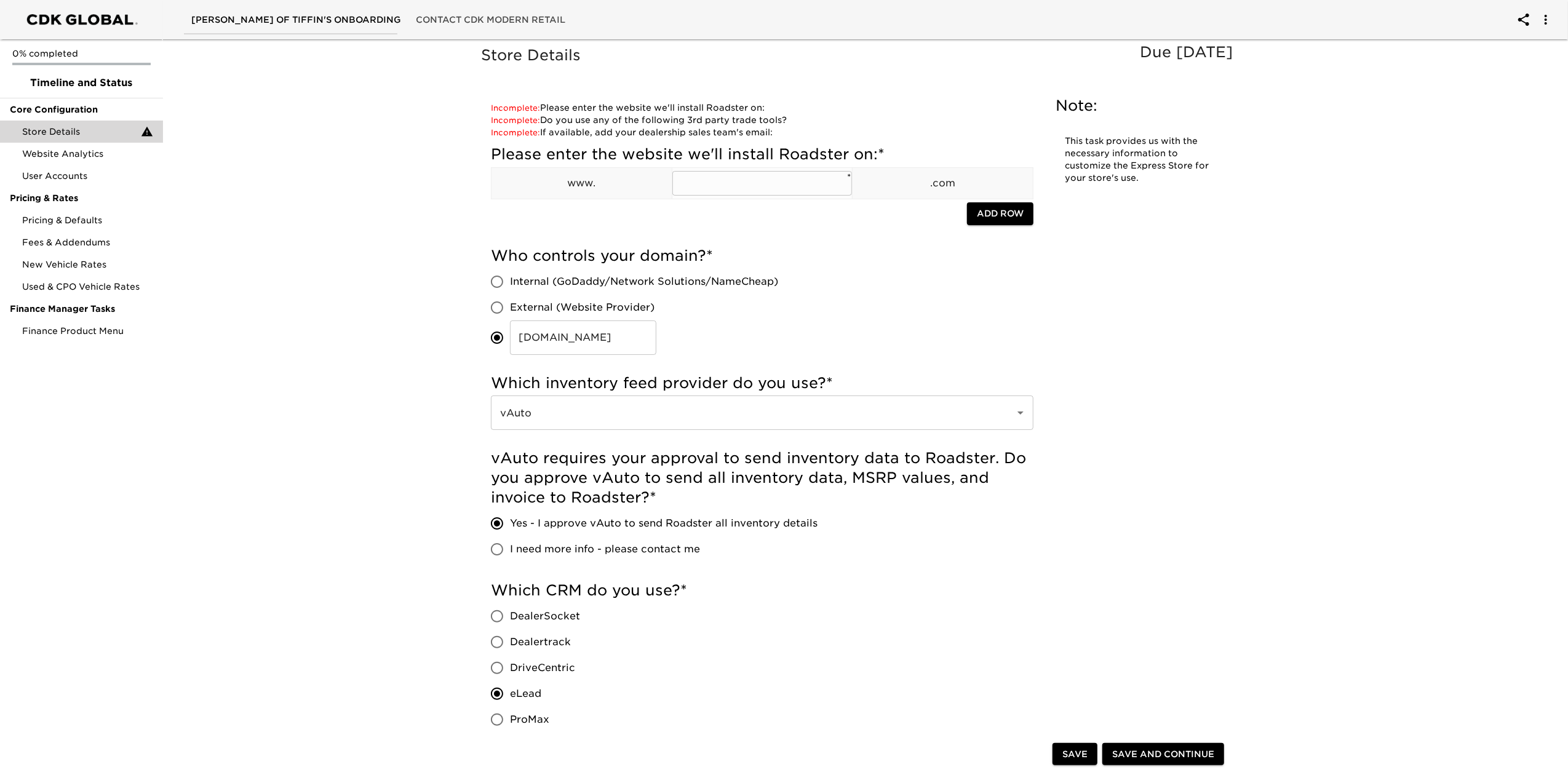
click at [709, 181] on input "text" at bounding box center [762, 183] width 180 height 24
type input "[DOMAIN_NAME]"
click at [1086, 756] on span "Save" at bounding box center [1074, 754] width 25 height 15
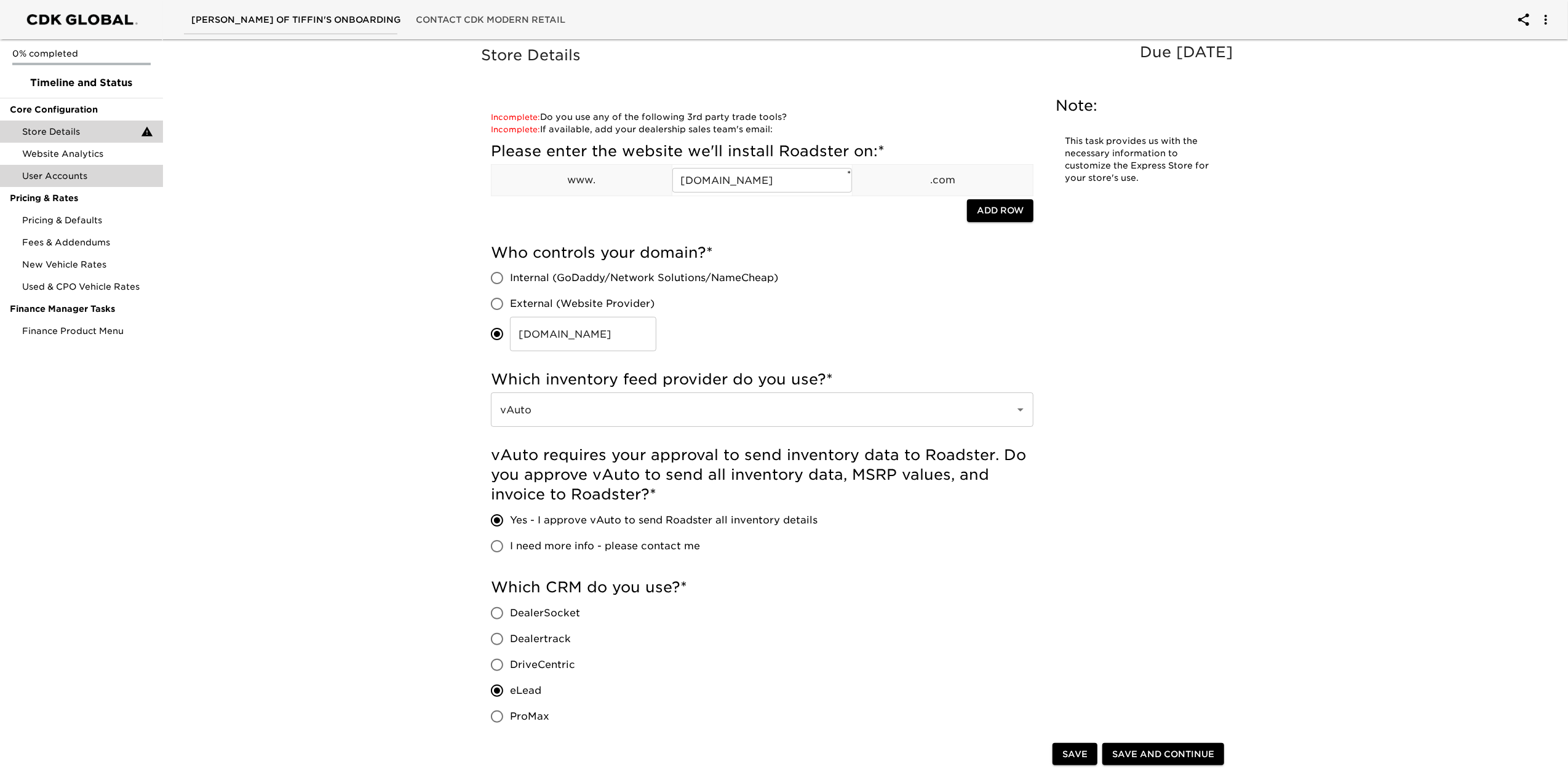
click at [82, 169] on div "User Accounts" at bounding box center [82, 176] width 163 height 23
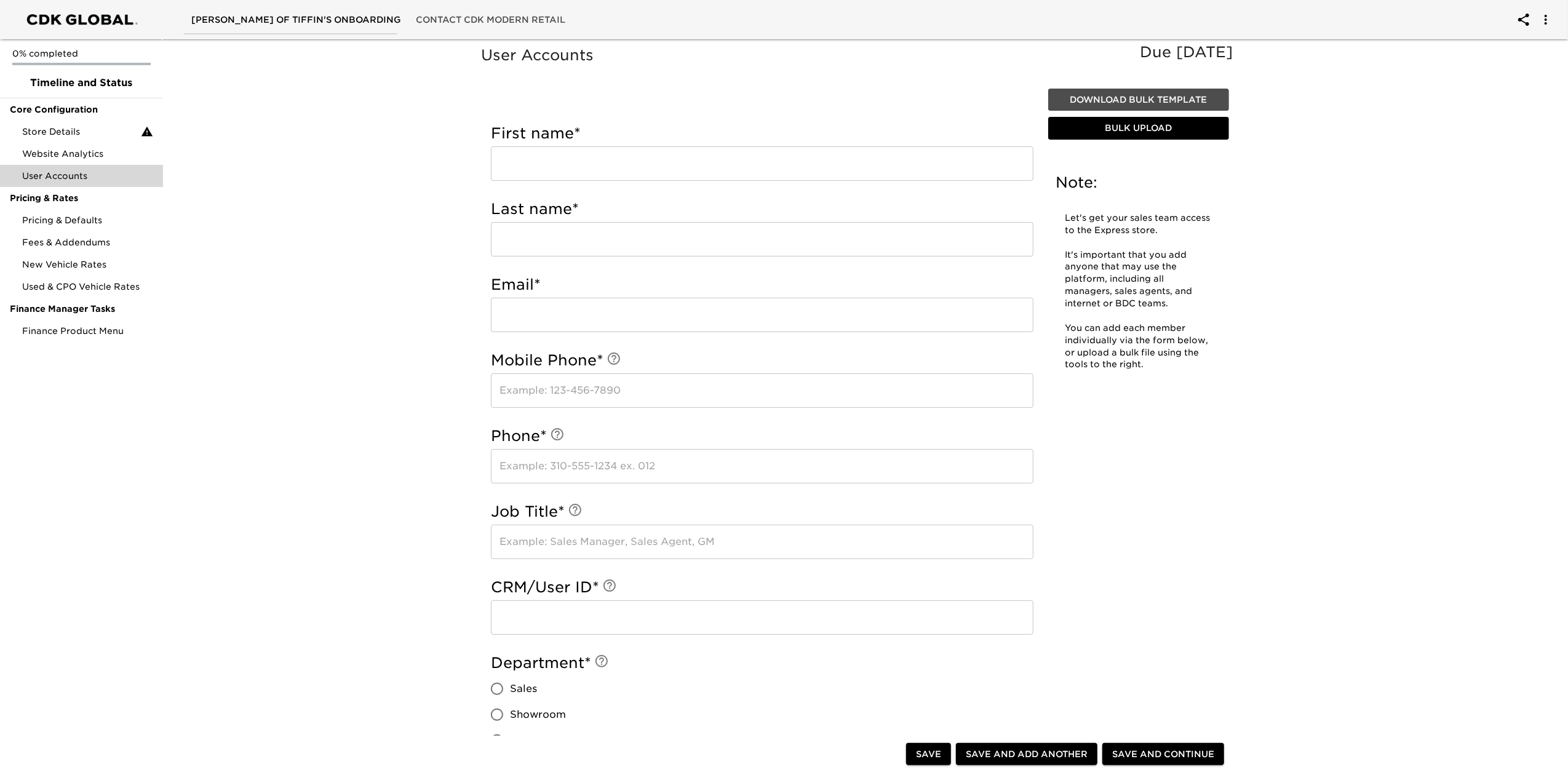
click at [1152, 94] on span "Download Bulk Template" at bounding box center [1138, 99] width 171 height 15
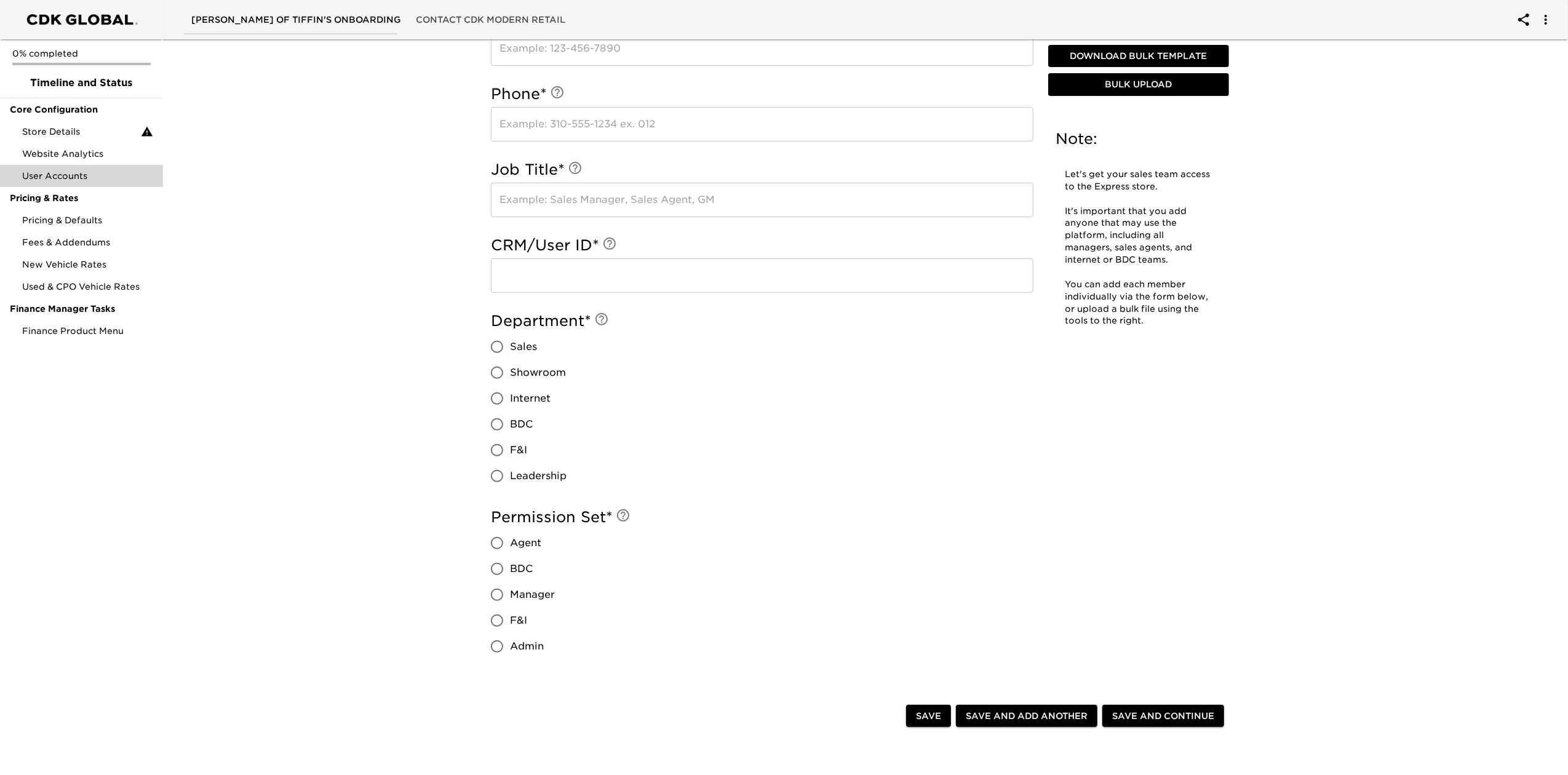
scroll to position [246, 0]
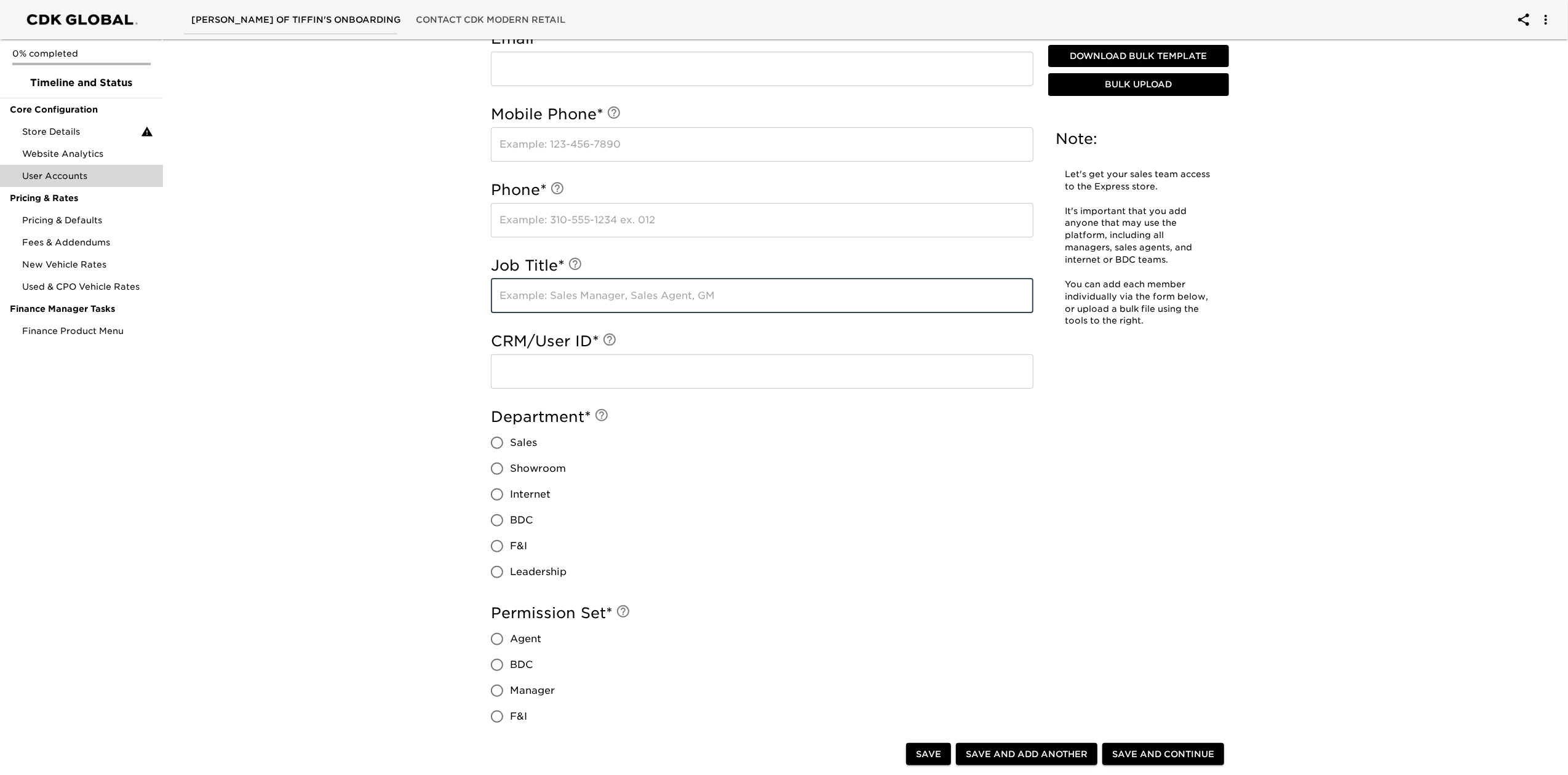
click at [680, 298] on input "text" at bounding box center [762, 296] width 542 height 35
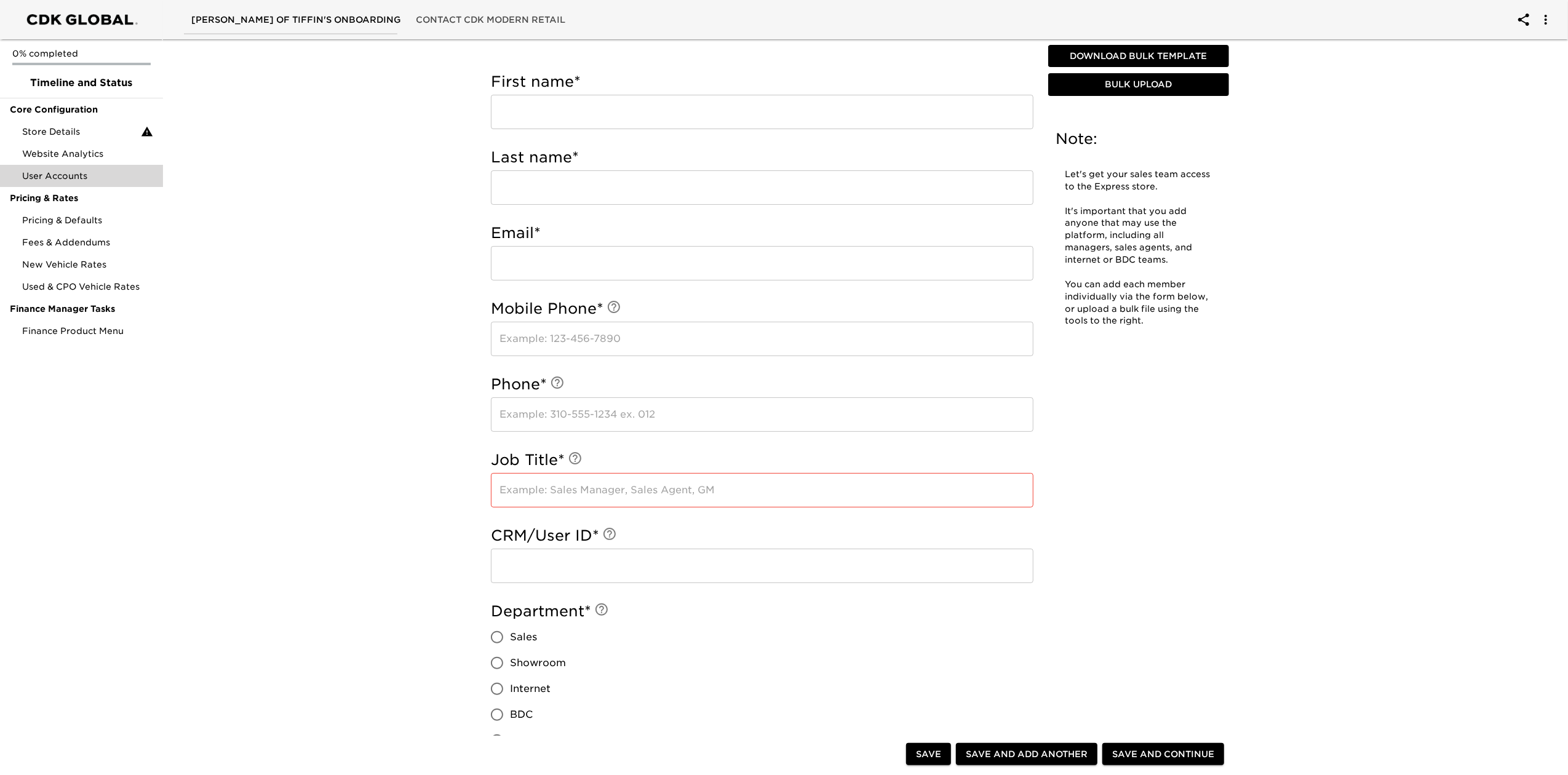
scroll to position [0, 0]
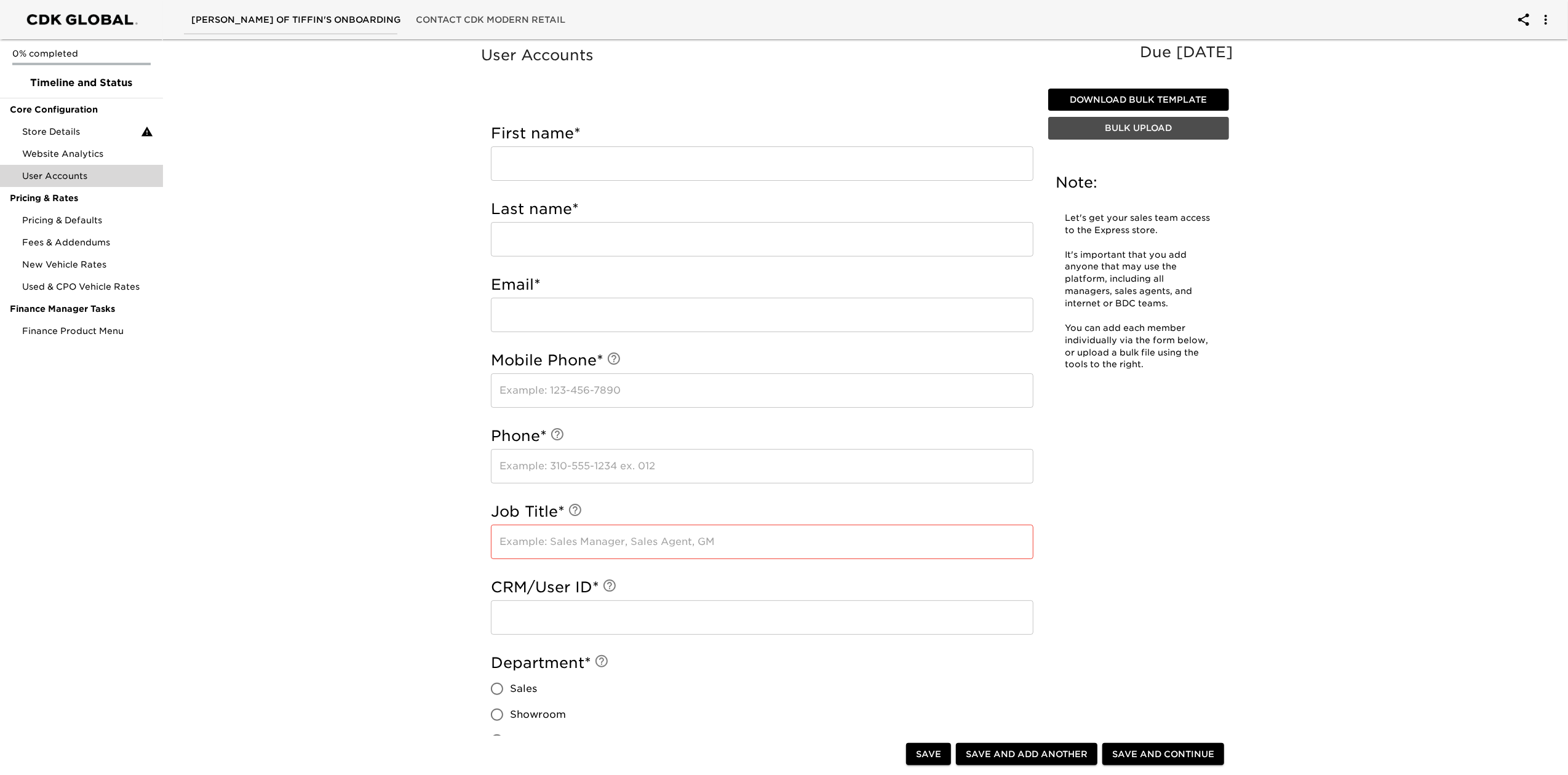
click at [1159, 126] on span "Bulk Upload" at bounding box center [1138, 128] width 171 height 15
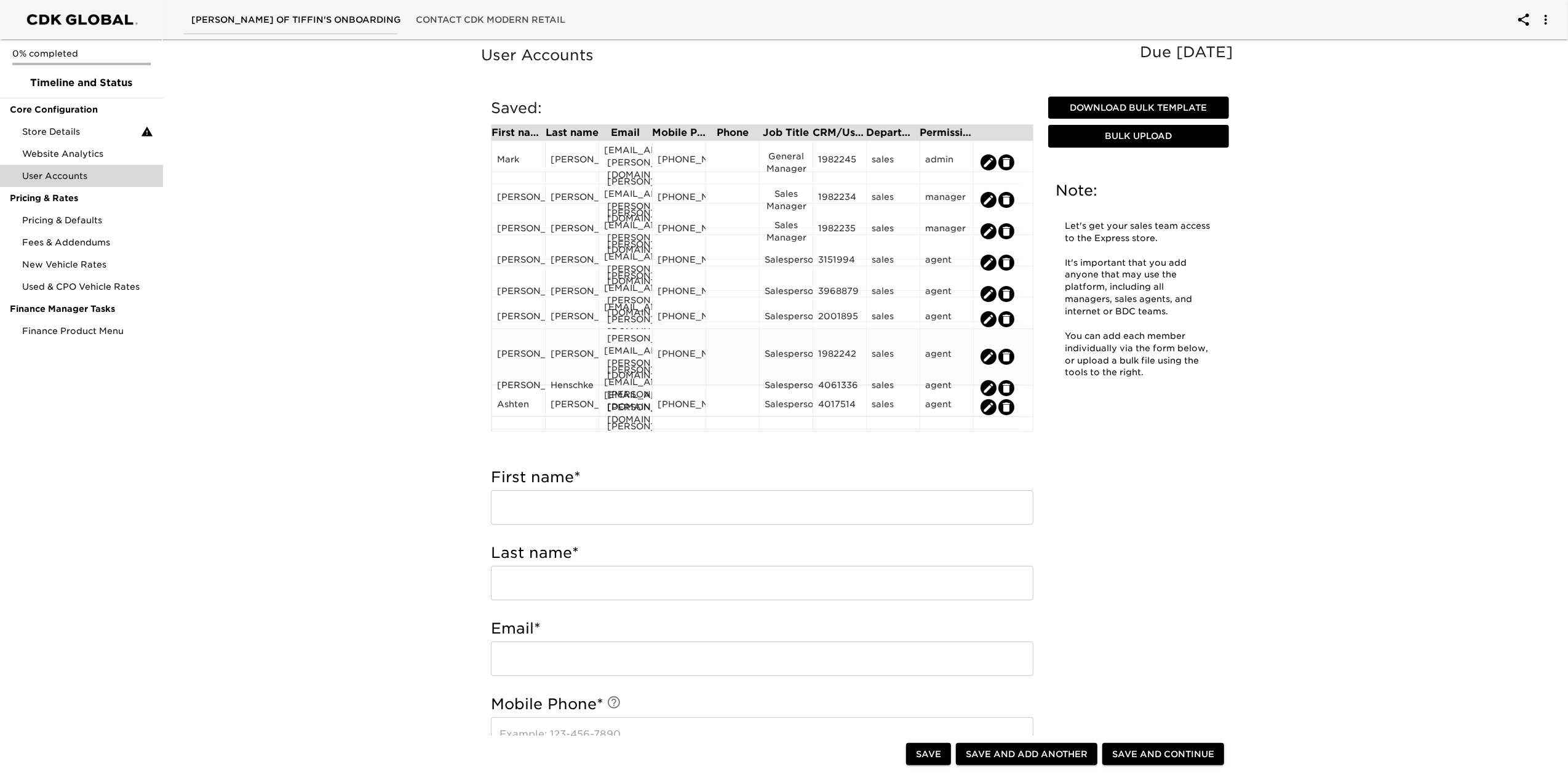
scroll to position [131, 0]
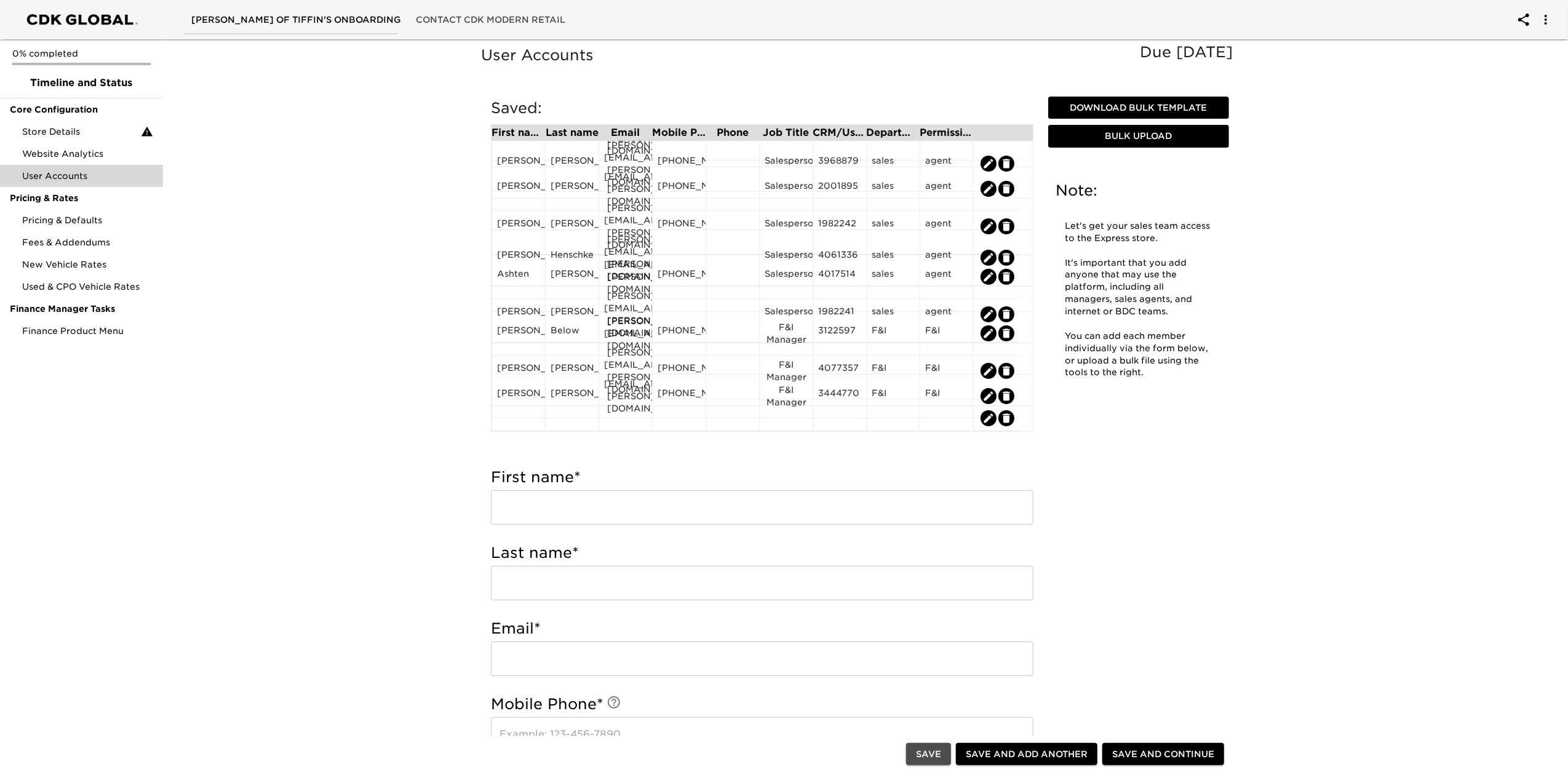
click at [934, 749] on span "Save" at bounding box center [928, 754] width 25 height 15
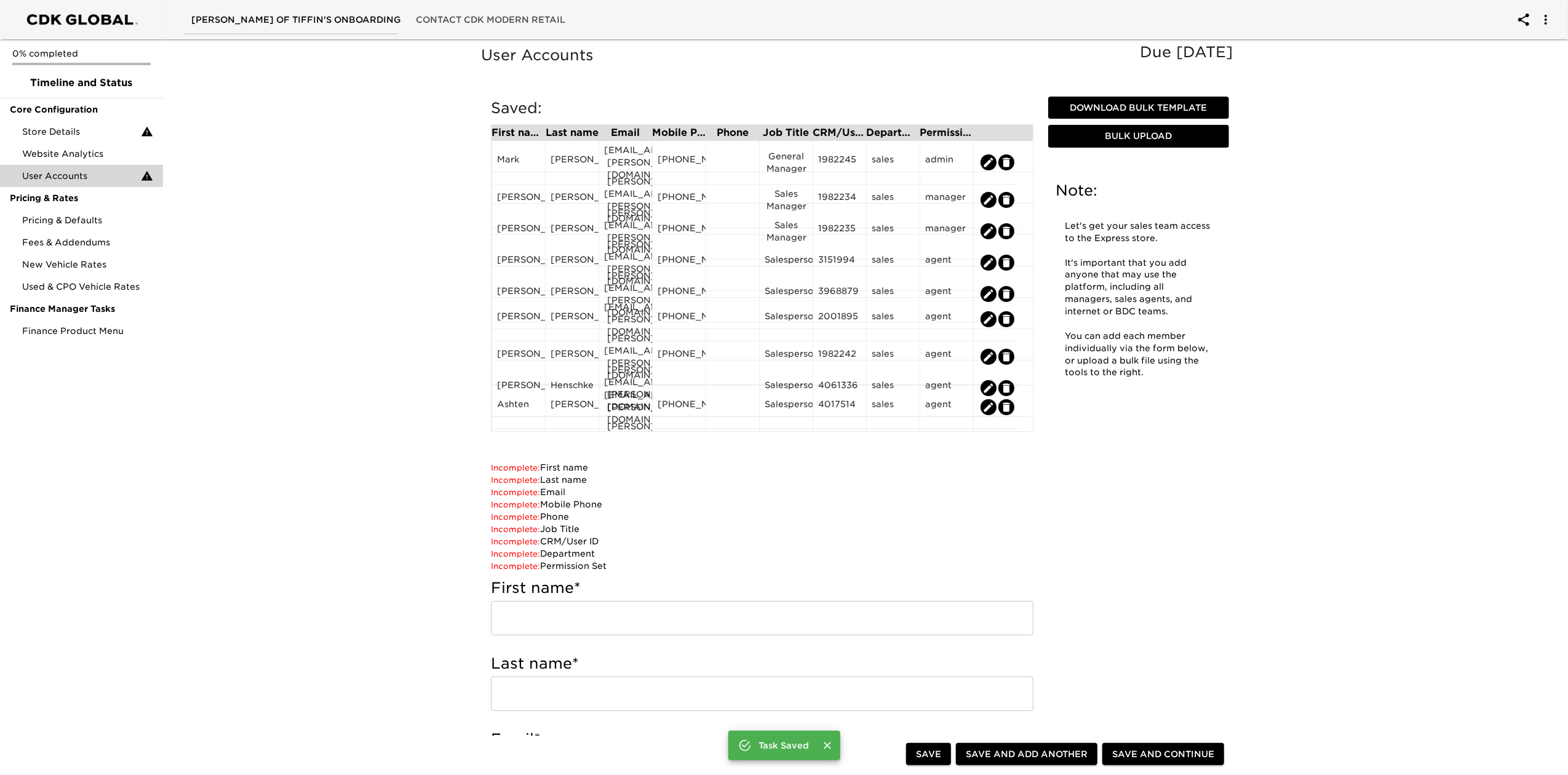
click at [1051, 525] on div "User Accounts Due [DATE] Note: Let's get your sales team access to the Express …" at bounding box center [860, 768] width 763 height 1451
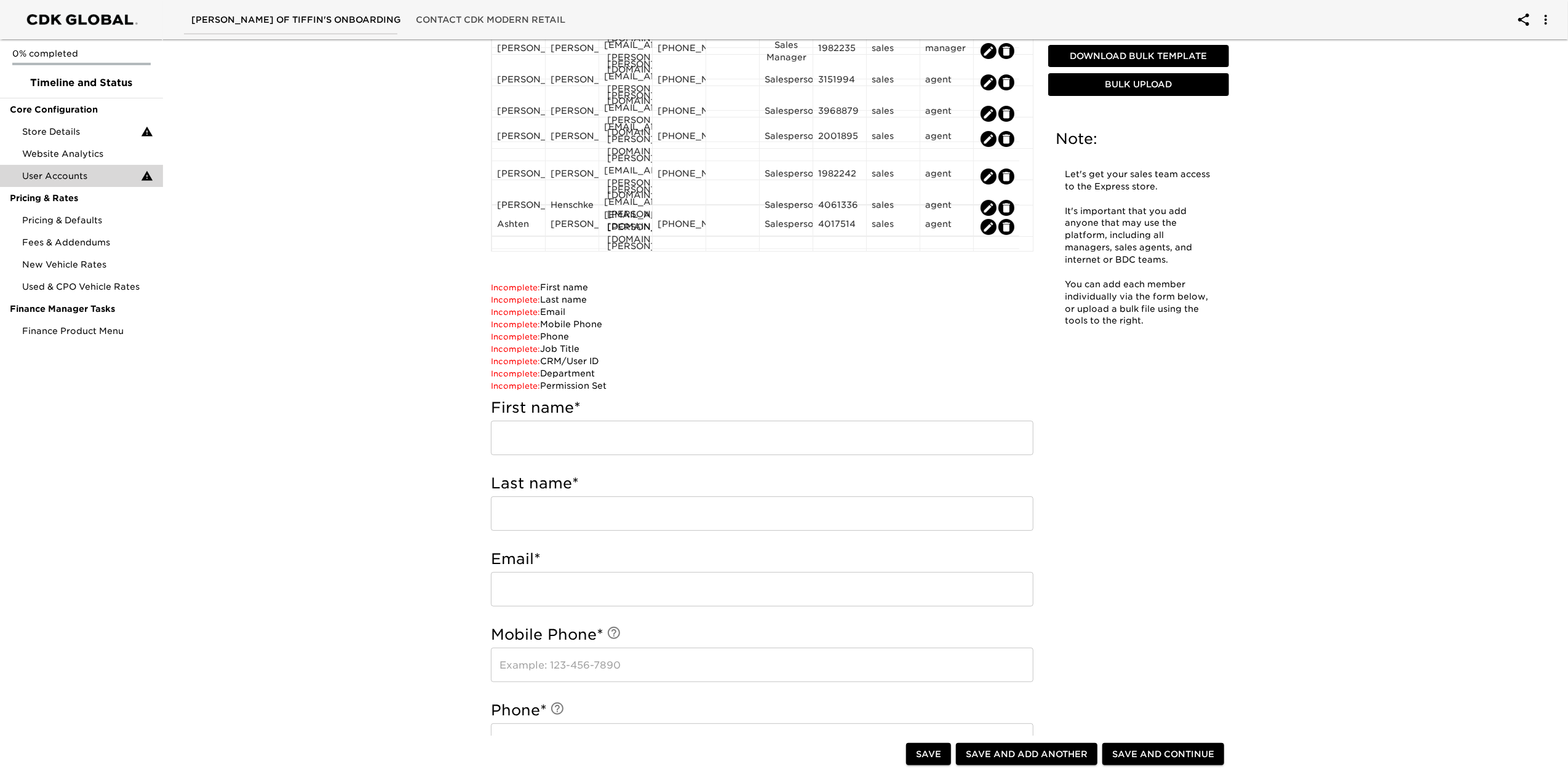
scroll to position [410, 0]
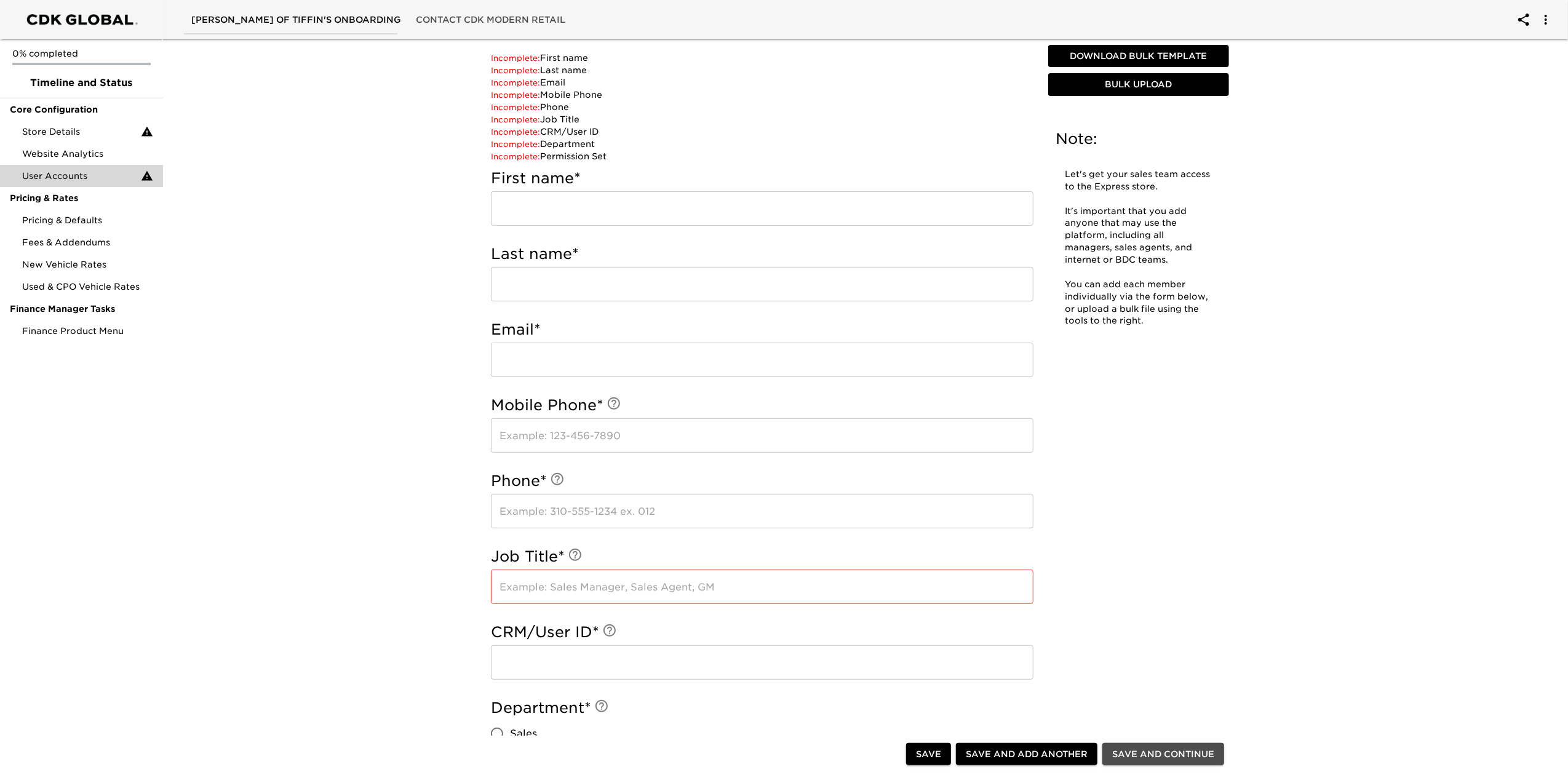
click at [1169, 752] on span "Save and Continue" at bounding box center [1163, 754] width 102 height 15
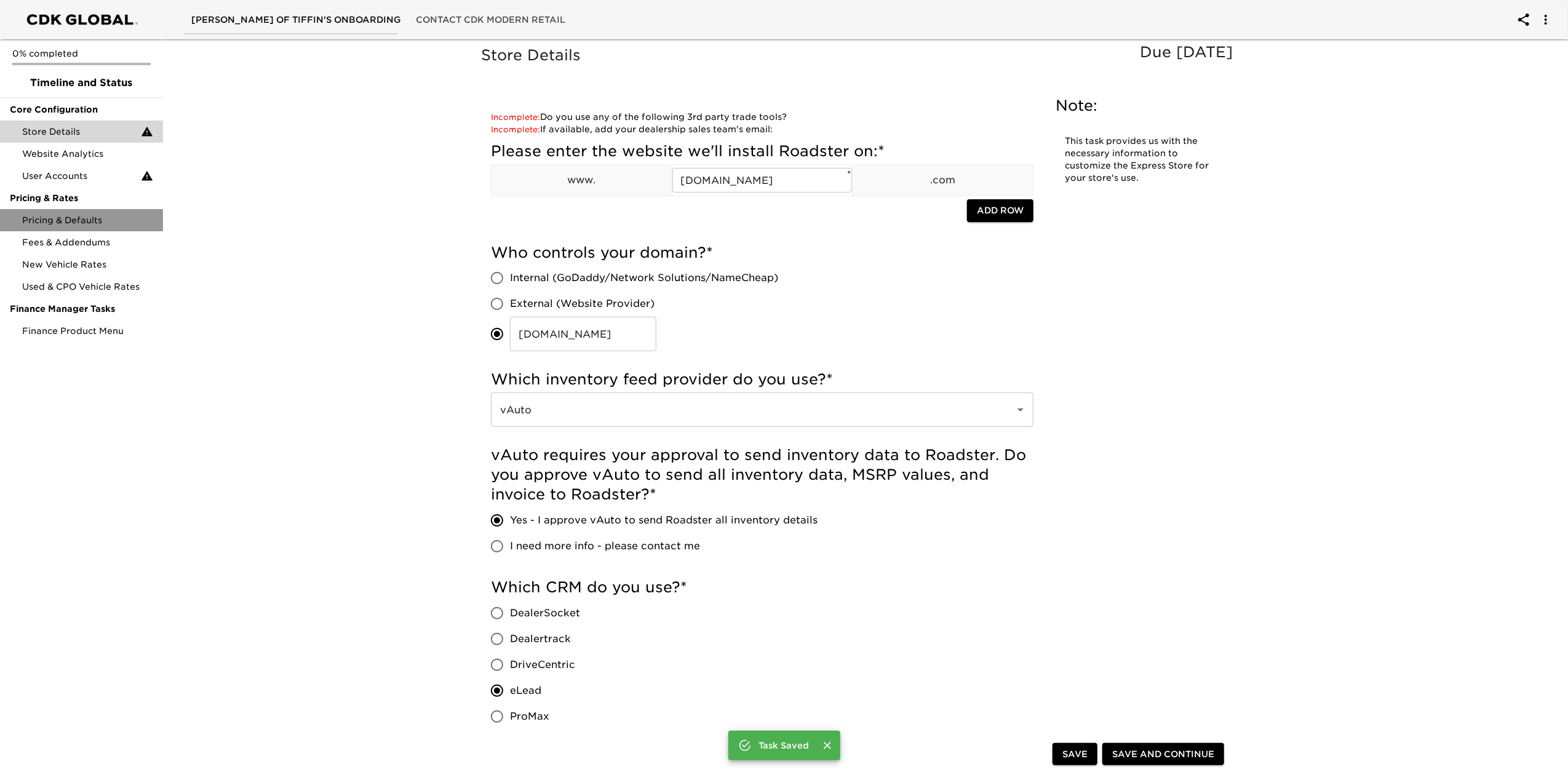
click at [74, 224] on span "Pricing & Defaults" at bounding box center [88, 220] width 131 height 12
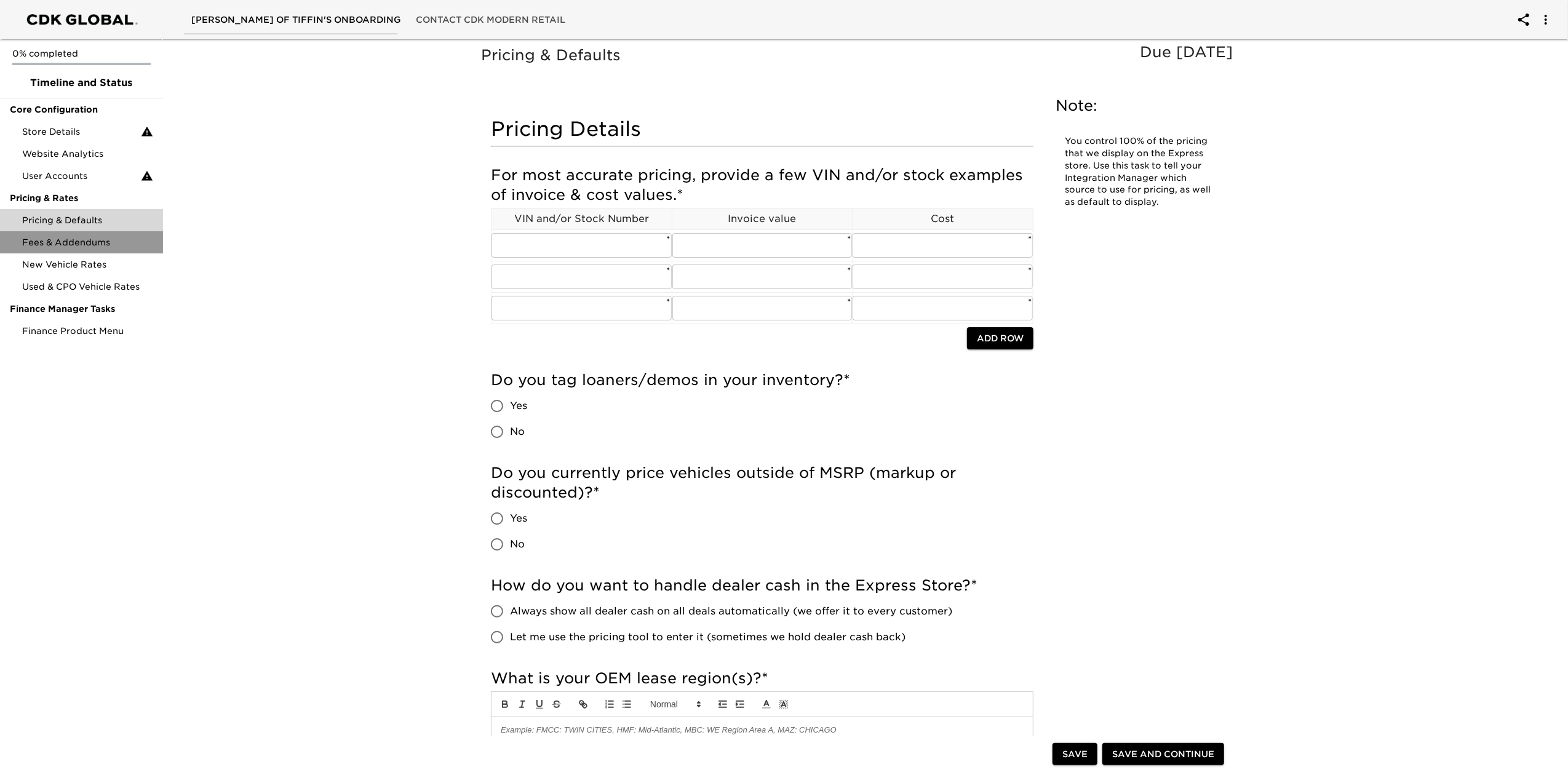
click at [74, 245] on span "Fees & Addendums" at bounding box center [88, 242] width 131 height 12
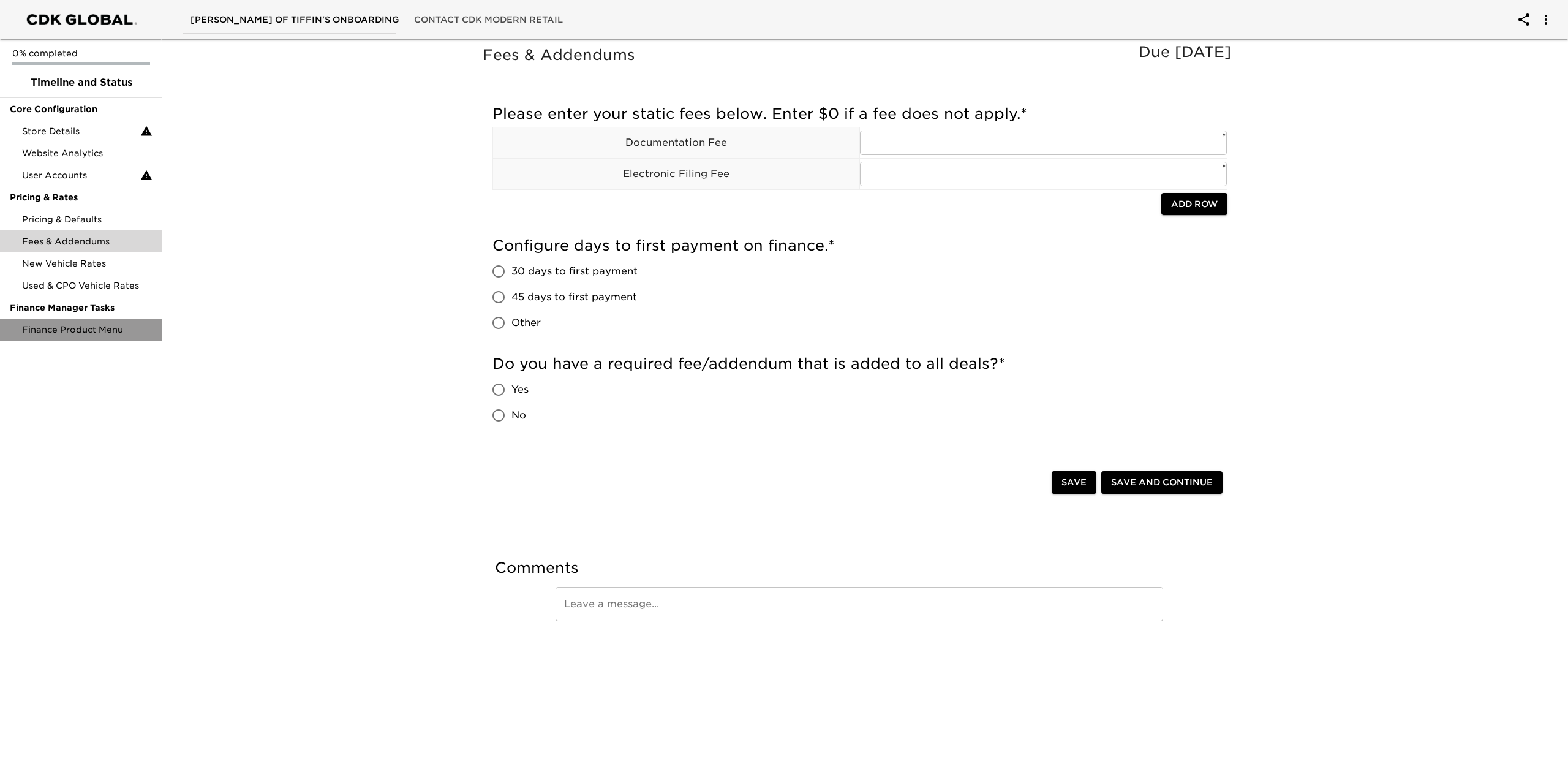
click at [86, 334] on span "Finance Product Menu" at bounding box center [88, 329] width 131 height 12
